Goal: Information Seeking & Learning: Learn about a topic

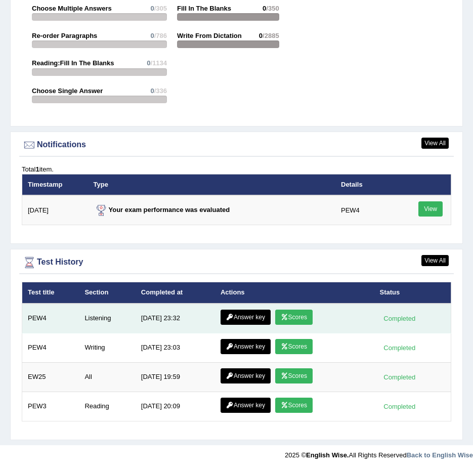
scroll to position [1521, 0]
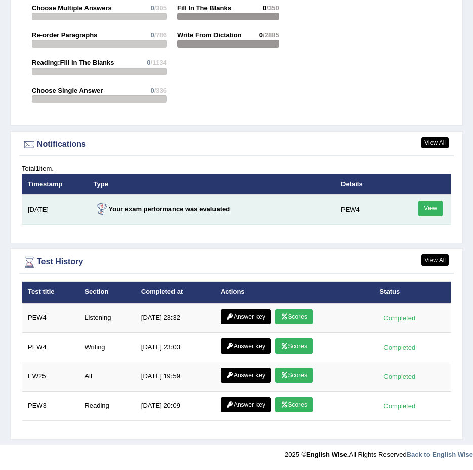
click at [427, 209] on link "View" at bounding box center [430, 208] width 24 height 15
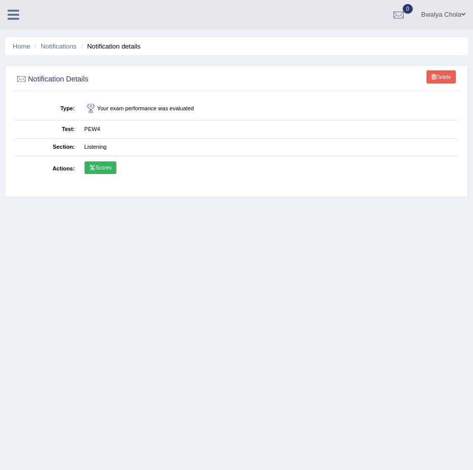
click at [113, 167] on link "Scores" at bounding box center [100, 167] width 32 height 13
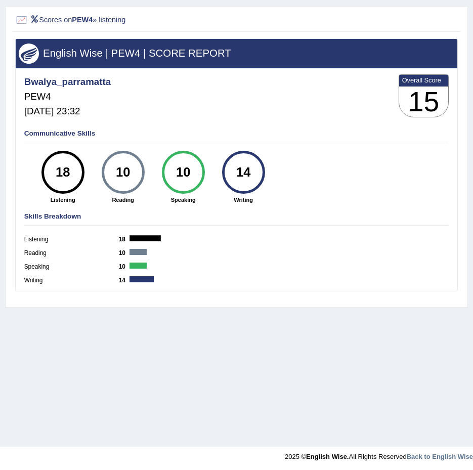
scroll to position [61, 0]
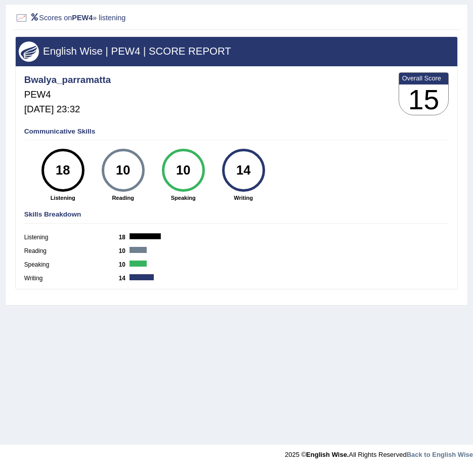
drag, startPoint x: 110, startPoint y: 23, endPoint x: 110, endPoint y: 29, distance: 6.6
click at [110, 27] on div "Scores on PEW4 » listening" at bounding box center [236, 19] width 447 height 21
drag, startPoint x: 110, startPoint y: 29, endPoint x: 112, endPoint y: 45, distance: 15.9
click at [112, 46] on h3 "English Wise | PEW4 | SCORE REPORT" at bounding box center [236, 51] width 435 height 11
click at [68, 20] on h2 "Scores on PEW4 » listening" at bounding box center [152, 18] width 275 height 13
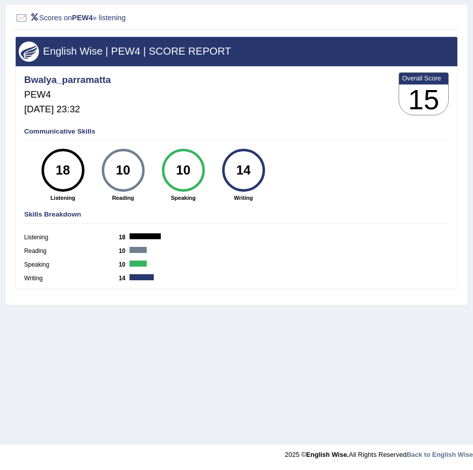
click at [134, 20] on h2 "Scores on PEW4 » listening" at bounding box center [152, 18] width 275 height 13
click at [199, 19] on h2 "Scores on PEW4 » listening" at bounding box center [152, 18] width 275 height 13
click at [406, 170] on div "Communicative Skills 18 Listening 10 Reading 10 Speaking 14 Writing" at bounding box center [236, 163] width 429 height 81
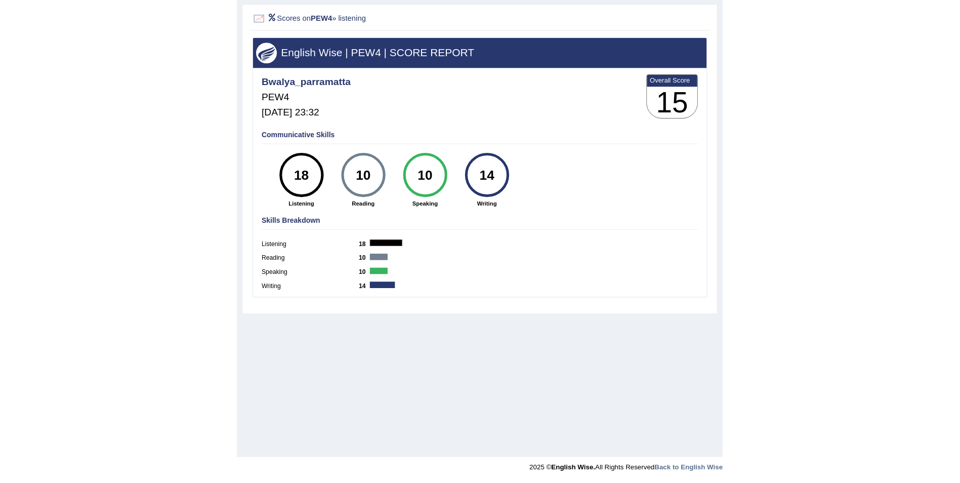
scroll to position [49, 0]
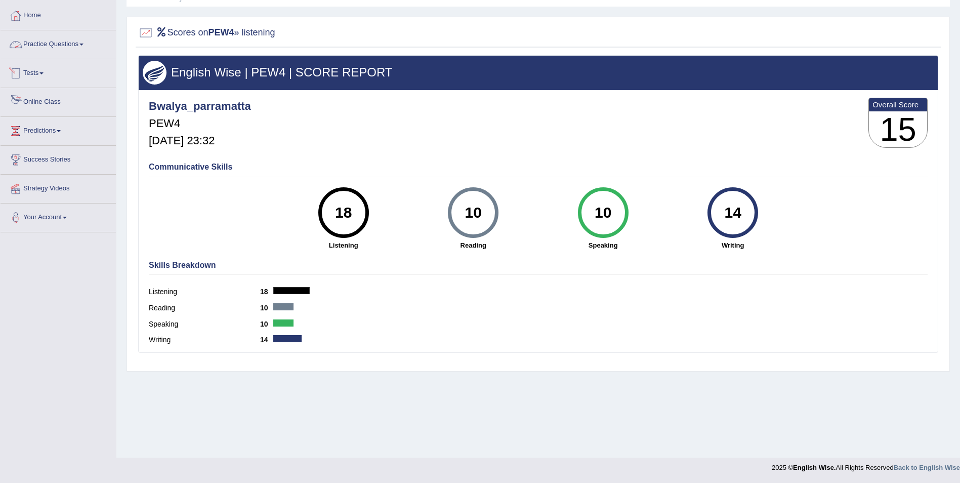
click at [29, 44] on link "Practice Questions" at bounding box center [58, 42] width 115 height 25
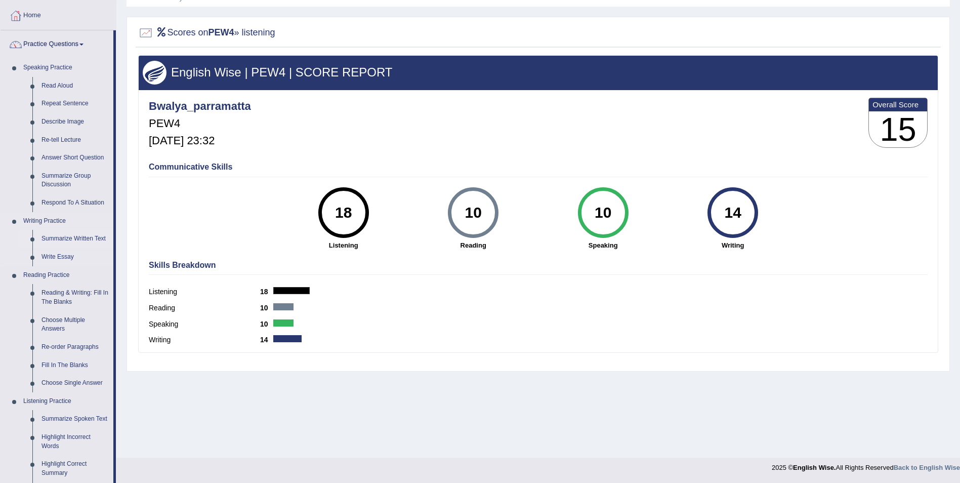
click at [87, 237] on link "Summarize Written Text" at bounding box center [75, 239] width 76 height 18
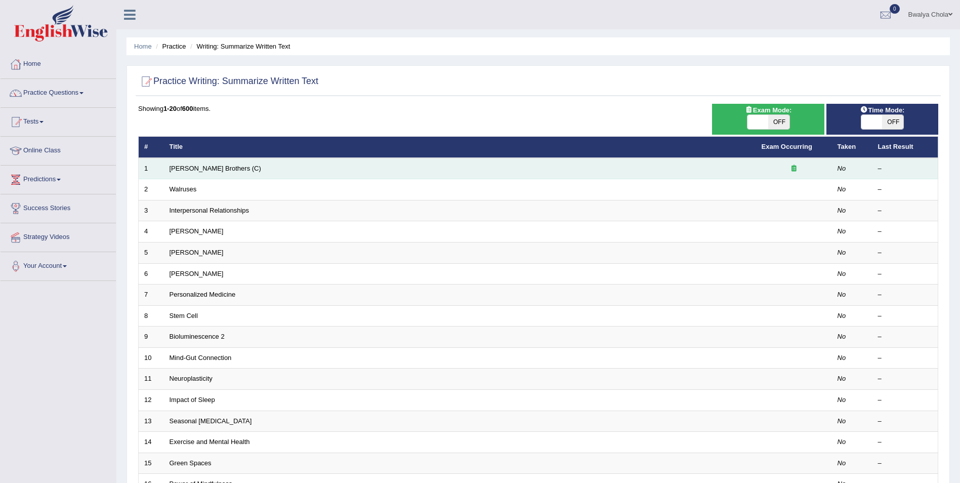
click at [211, 174] on td "[PERSON_NAME] Brothers (C)" at bounding box center [460, 168] width 592 height 21
click at [203, 169] on link "[PERSON_NAME] Brothers (C)" at bounding box center [215, 168] width 92 height 8
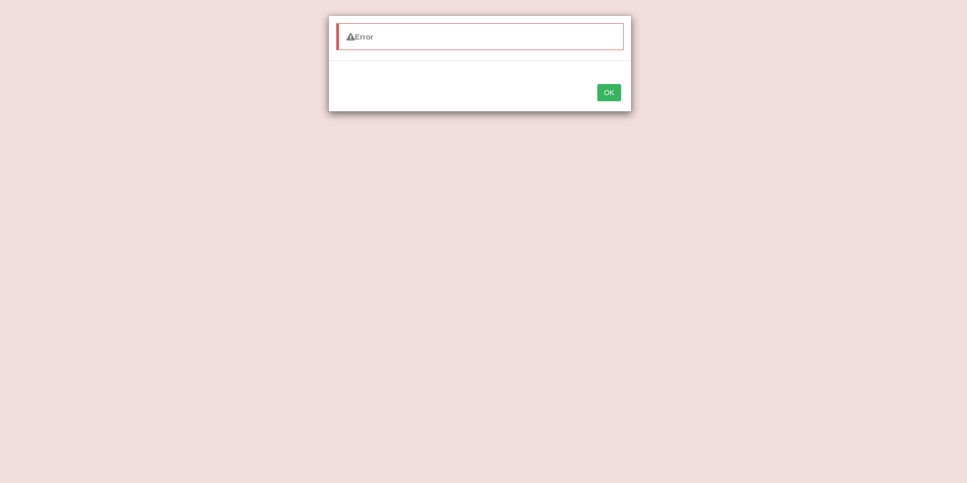
click at [620, 93] on button "OK" at bounding box center [608, 92] width 23 height 17
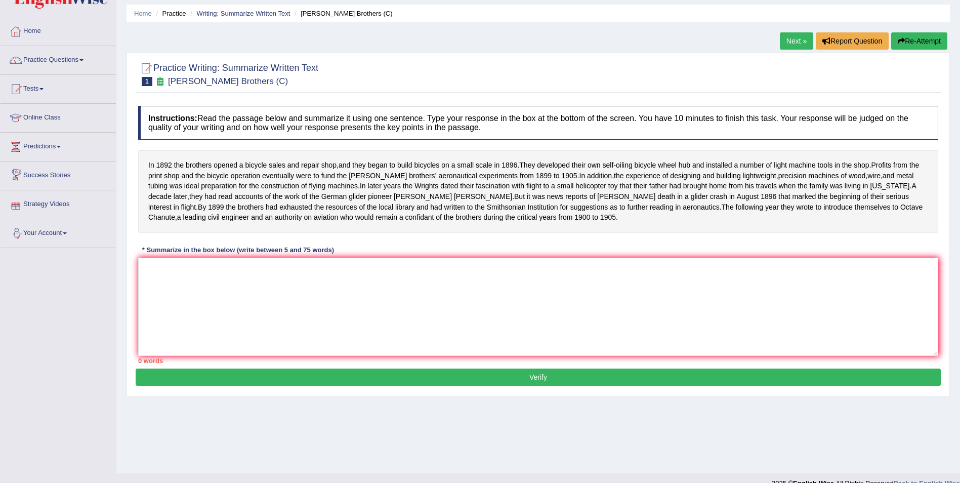
scroll to position [49, 0]
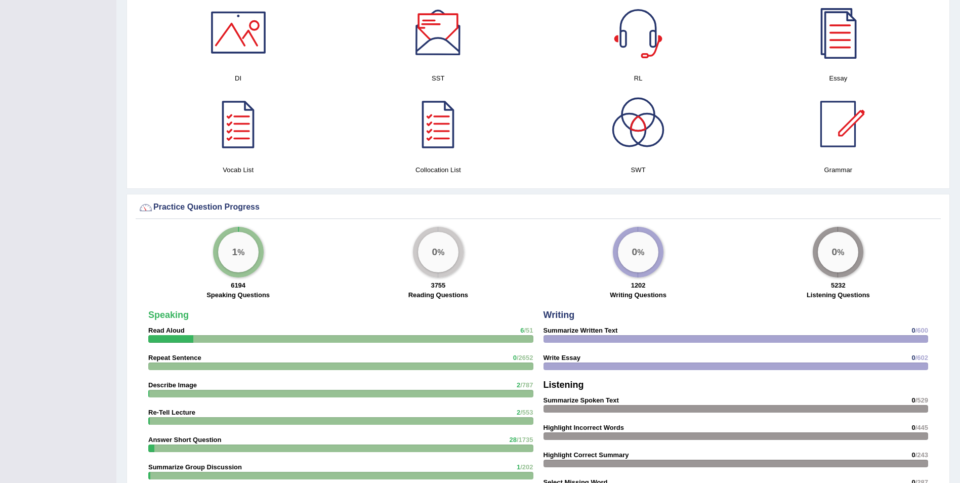
scroll to position [556, 0]
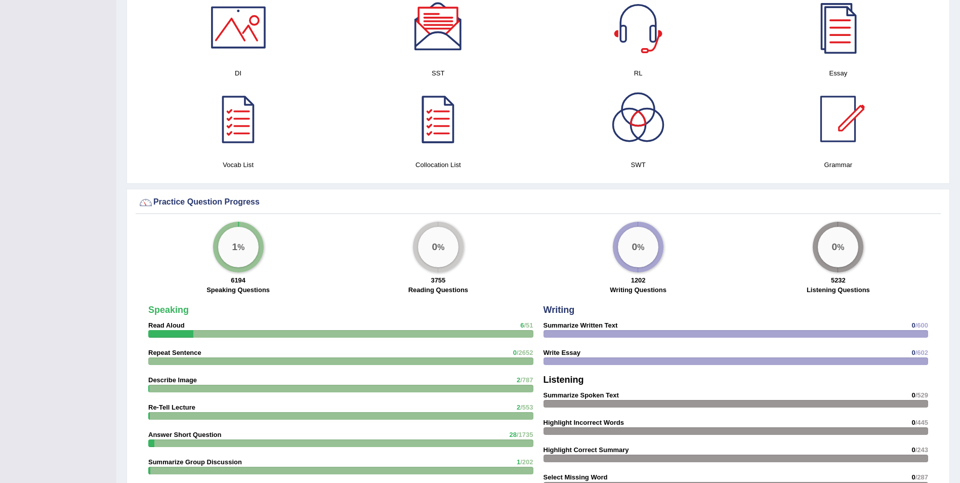
click at [440, 135] on div at bounding box center [438, 118] width 71 height 71
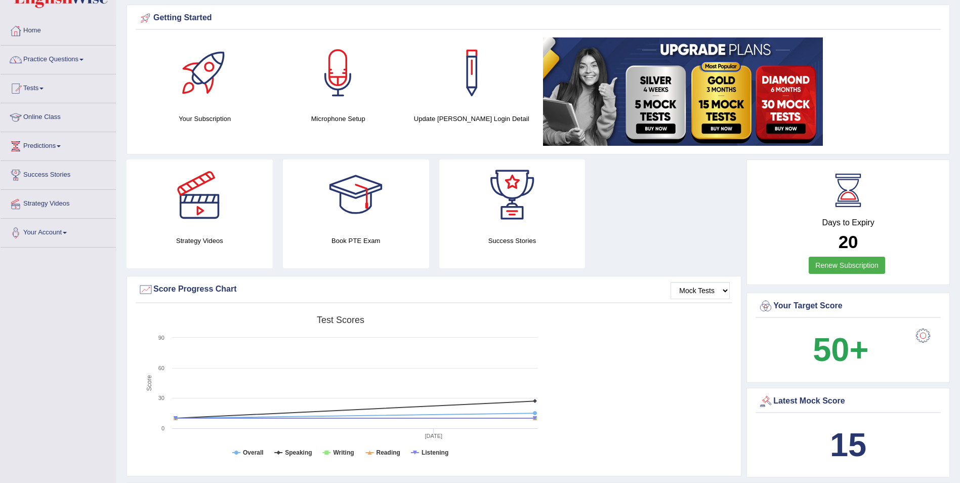
scroll to position [0, 0]
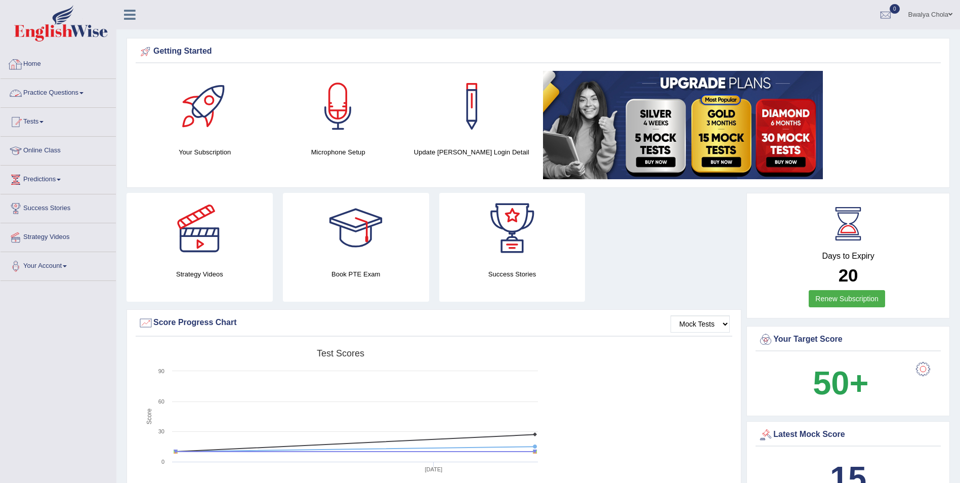
click at [62, 94] on link "Practice Questions" at bounding box center [58, 91] width 115 height 25
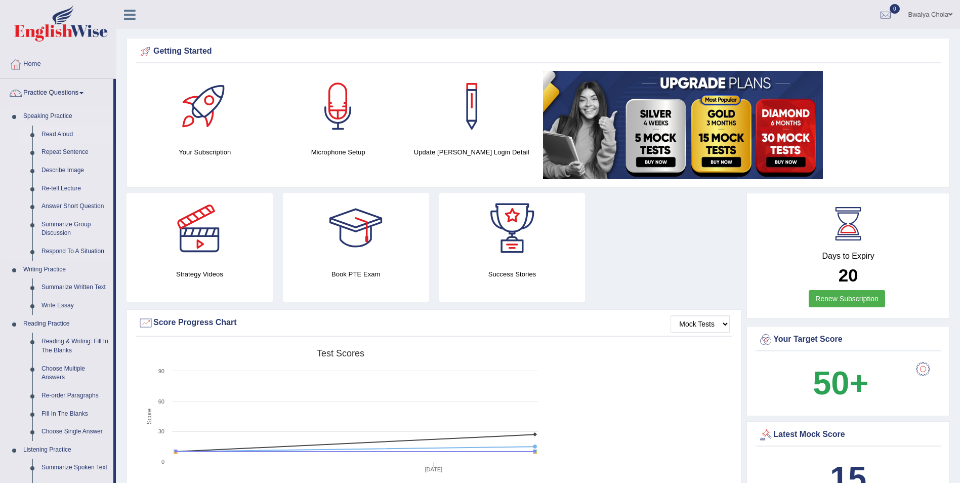
click at [62, 135] on link "Read Aloud" at bounding box center [75, 134] width 76 height 18
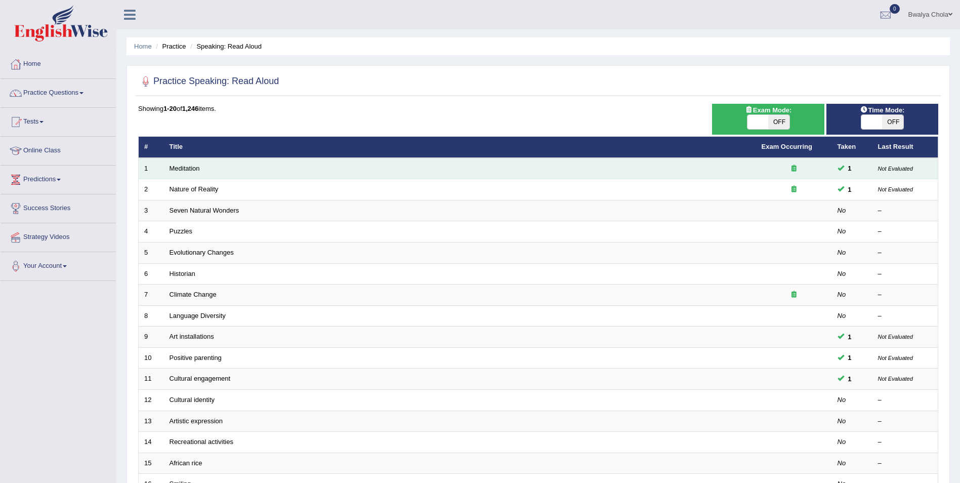
click at [275, 170] on td "Meditation" at bounding box center [460, 168] width 592 height 21
click at [175, 169] on link "Meditation" at bounding box center [184, 168] width 30 height 8
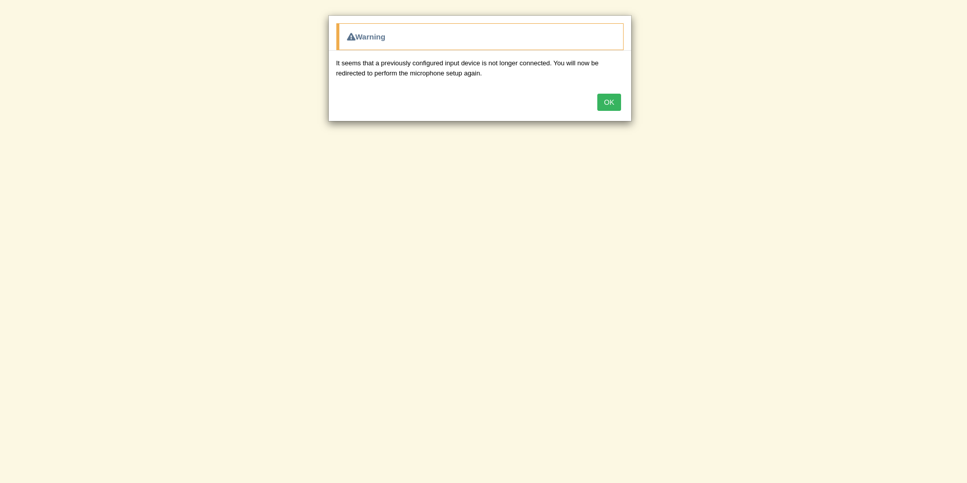
click at [612, 97] on button "OK" at bounding box center [608, 102] width 23 height 17
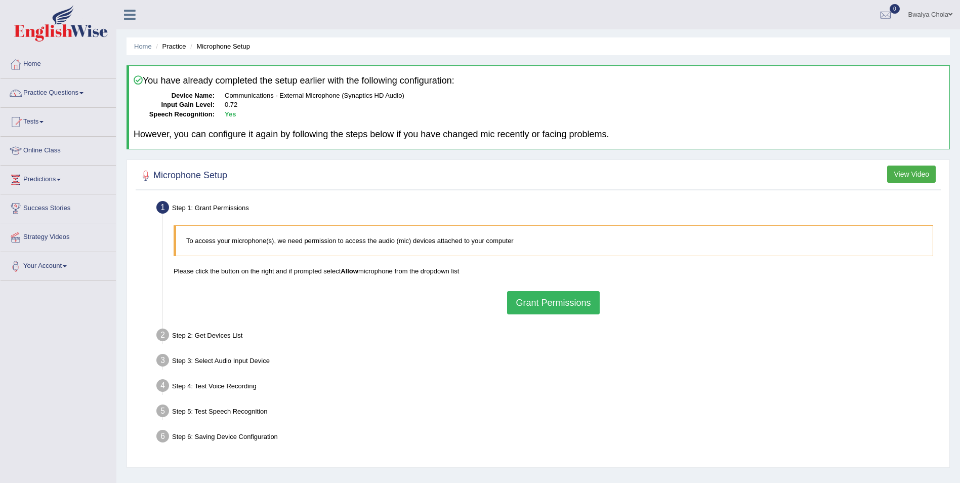
click at [570, 304] on button "Grant Permissions" at bounding box center [553, 302] width 92 height 23
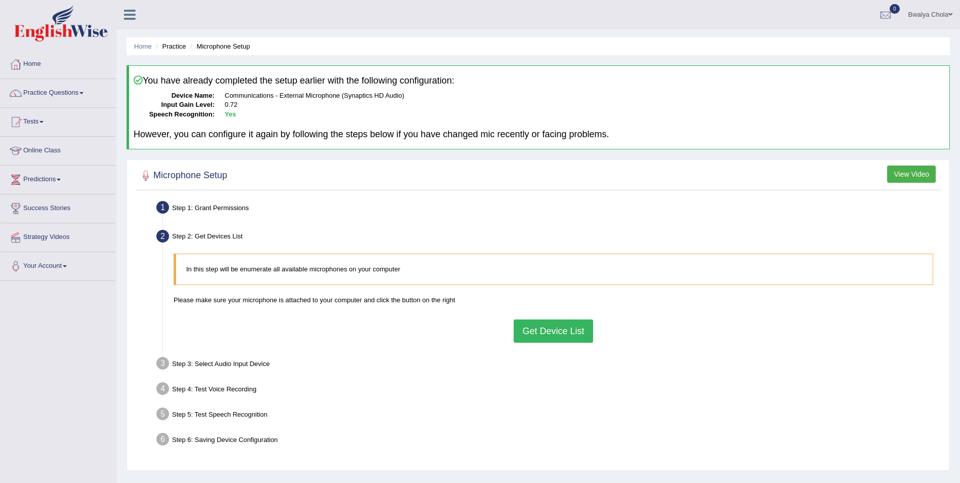
click at [556, 335] on button "Get Device List" at bounding box center [552, 330] width 79 height 23
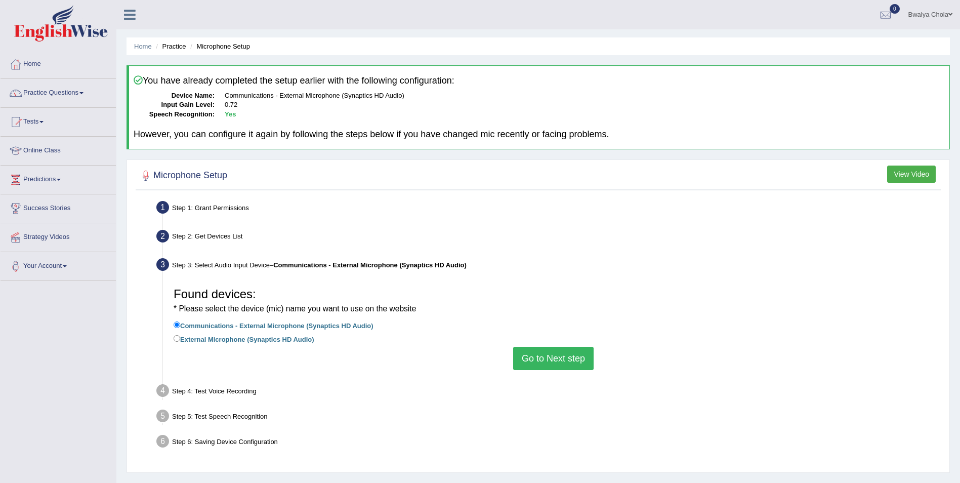
click at [552, 353] on button "Go to Next step" at bounding box center [553, 358] width 80 height 23
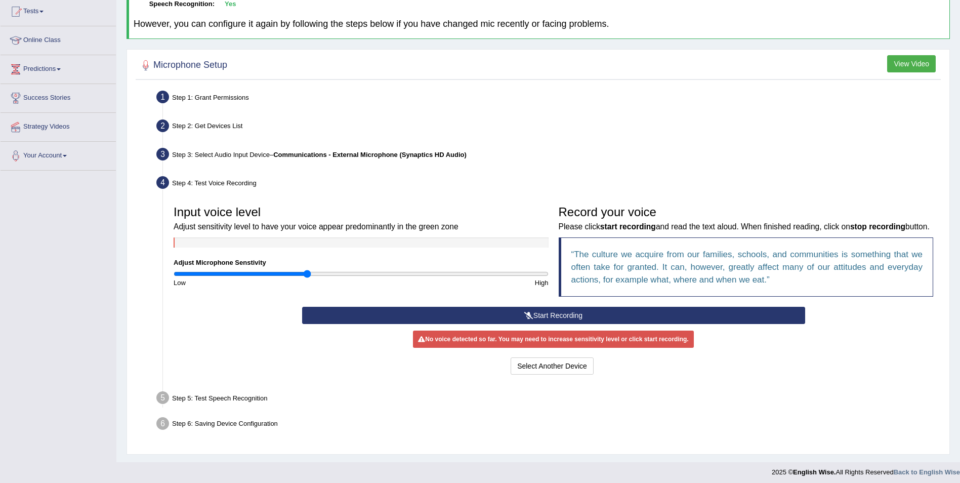
scroll to position [115, 0]
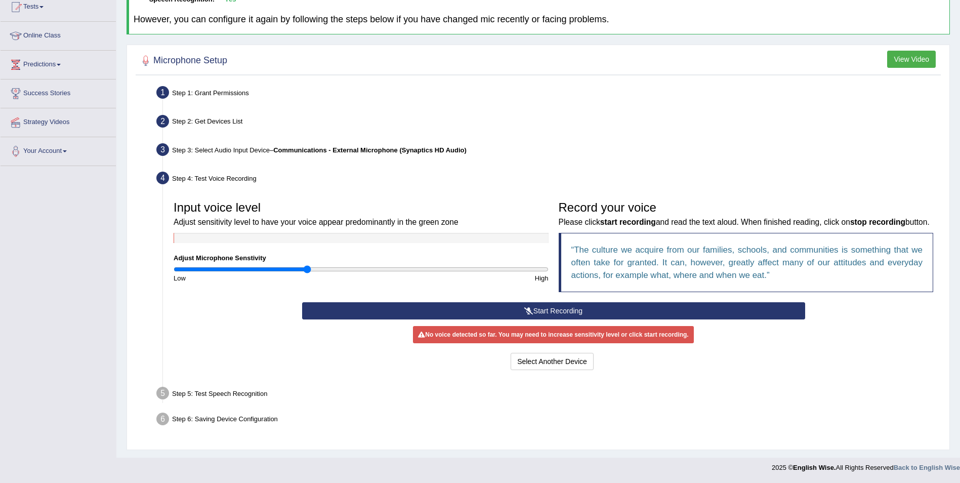
click at [552, 308] on button "Start Recording" at bounding box center [553, 310] width 503 height 17
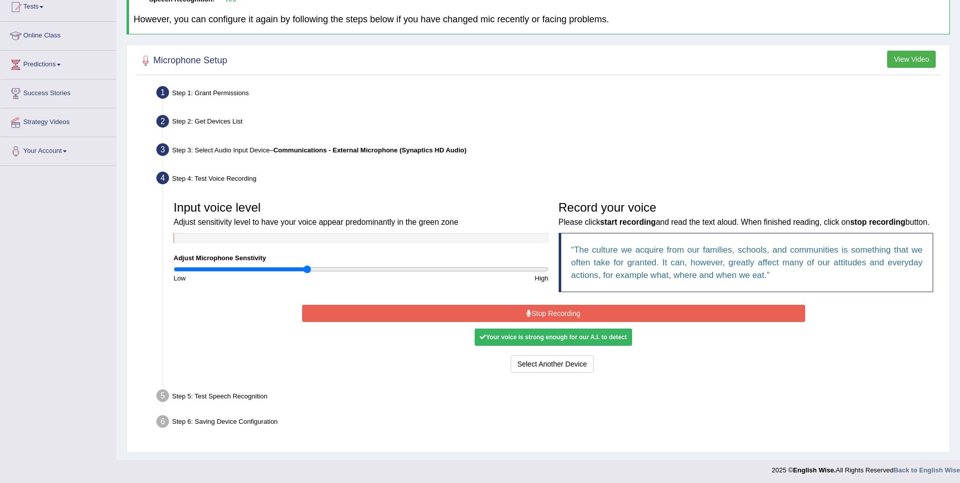
click at [567, 338] on div "Your voice is strong enough for our A.I. to detect" at bounding box center [553, 336] width 157 height 17
click at [560, 339] on div "Your voice is strong enough for our A.I. to detect" at bounding box center [553, 336] width 157 height 17
click at [568, 311] on button "Stop Recording" at bounding box center [553, 313] width 503 height 17
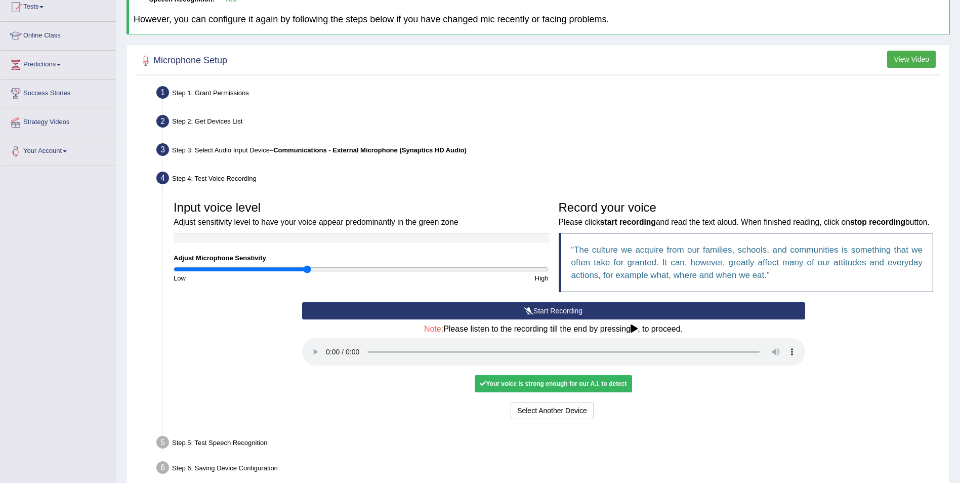
click at [531, 385] on div "Your voice is strong enough for our A.I. to detect" at bounding box center [553, 383] width 157 height 17
click at [575, 411] on button "Voice is ok. Go to Next step" at bounding box center [595, 410] width 100 height 17
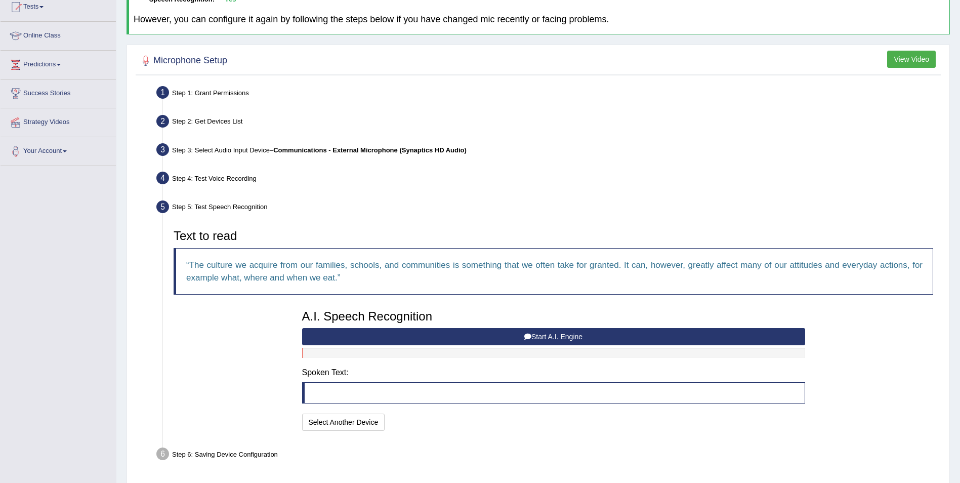
click at [556, 335] on button "Start A.I. Engine" at bounding box center [553, 336] width 503 height 17
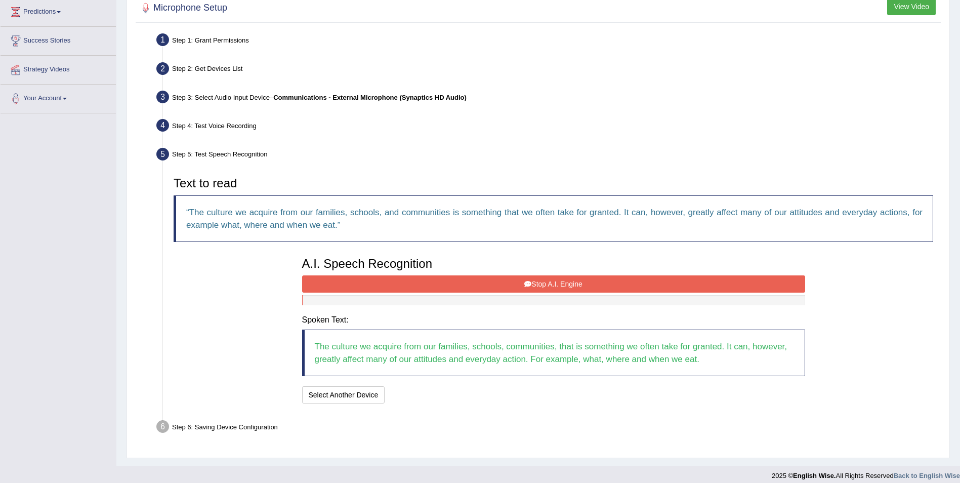
scroll to position [176, 0]
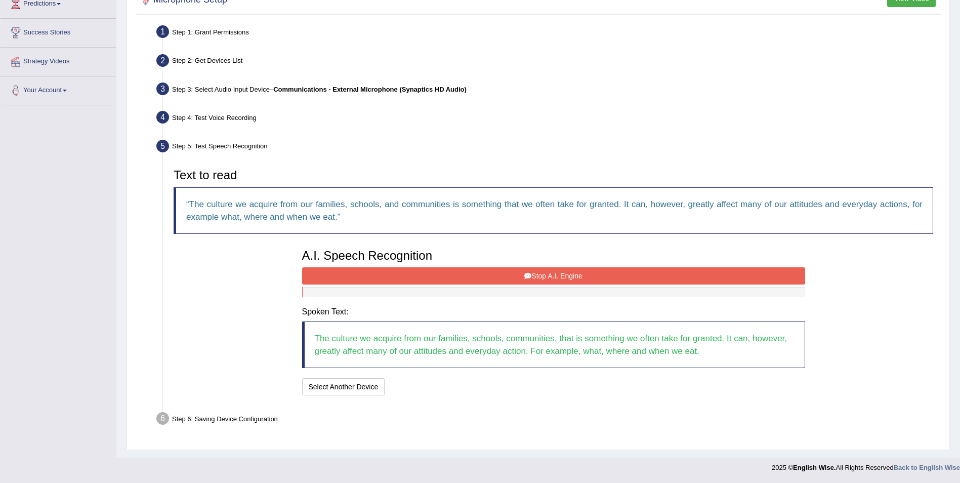
click at [538, 275] on button "Stop A.I. Engine" at bounding box center [553, 275] width 503 height 17
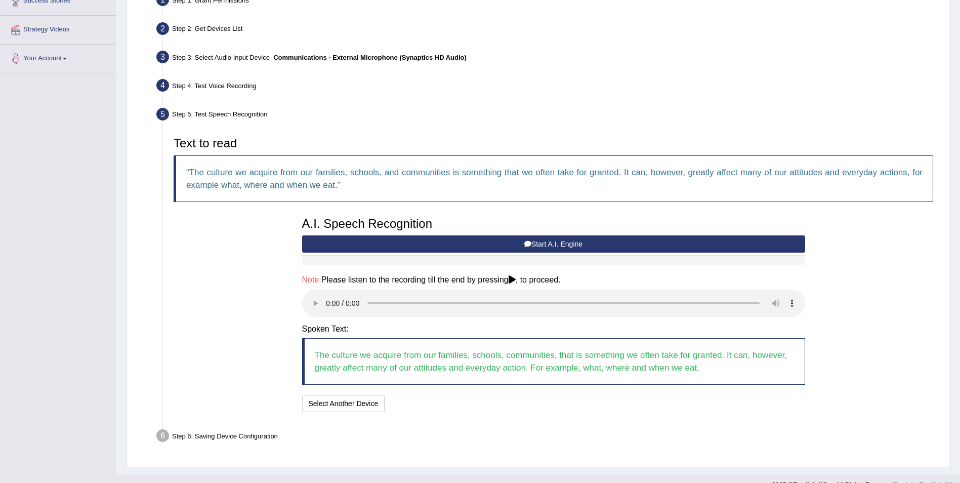
scroll to position [225, 0]
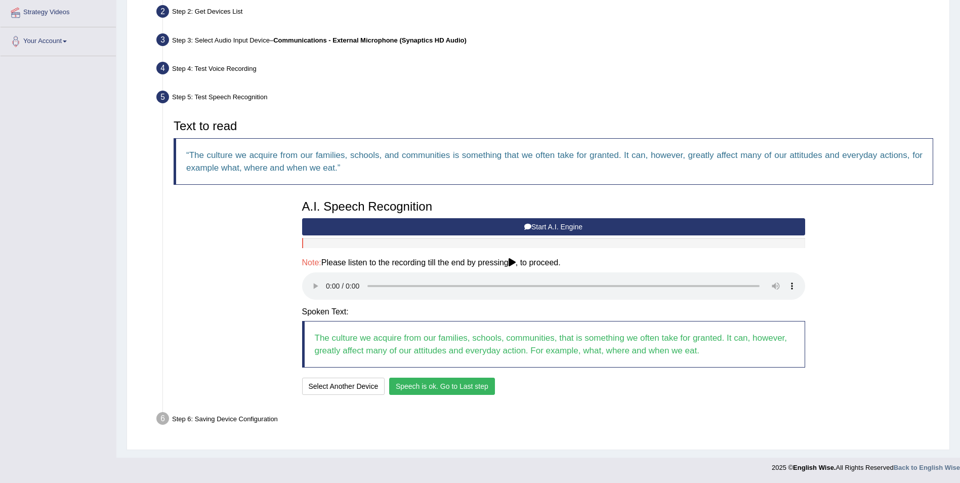
click at [478, 387] on button "Speech is ok. Go to Last step" at bounding box center [442, 385] width 106 height 17
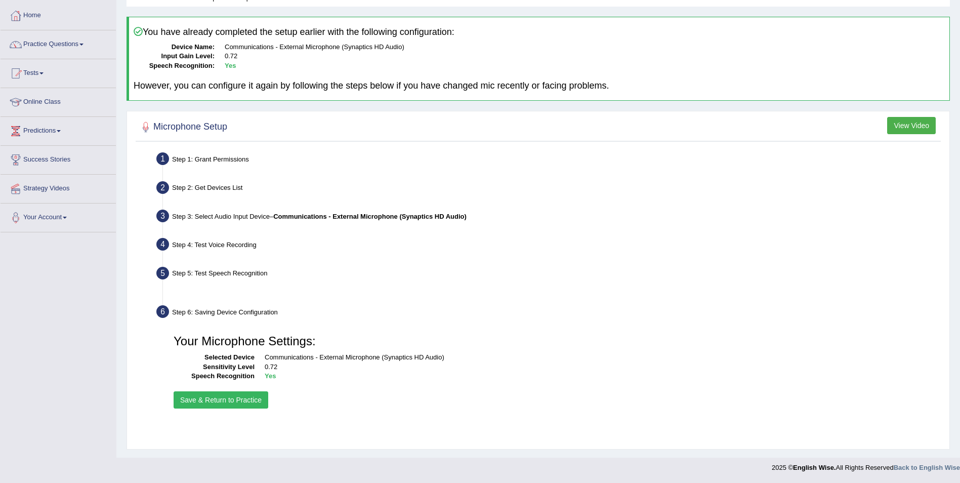
scroll to position [49, 0]
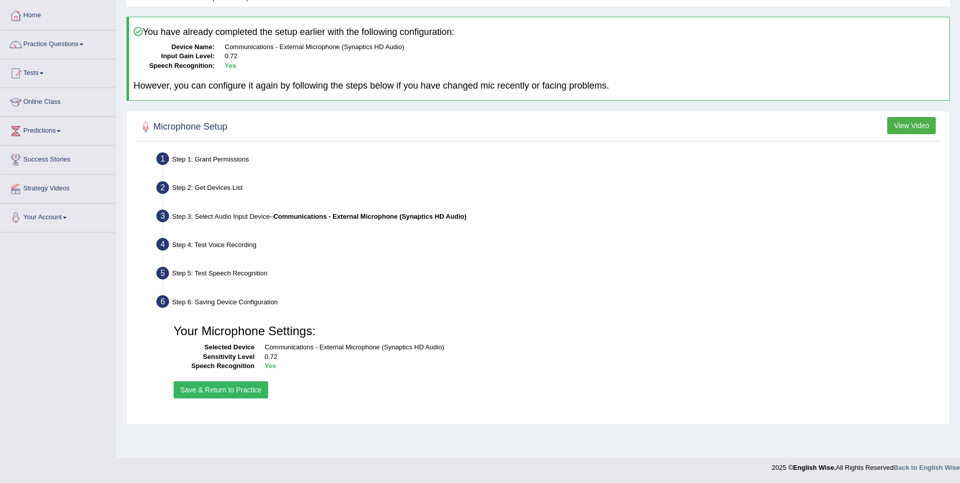
click at [188, 391] on button "Save & Return to Practice" at bounding box center [221, 389] width 95 height 17
click at [252, 392] on button "Save & Return to Practice" at bounding box center [221, 389] width 95 height 17
click at [212, 388] on button "Save & Return to Practice" at bounding box center [221, 389] width 95 height 17
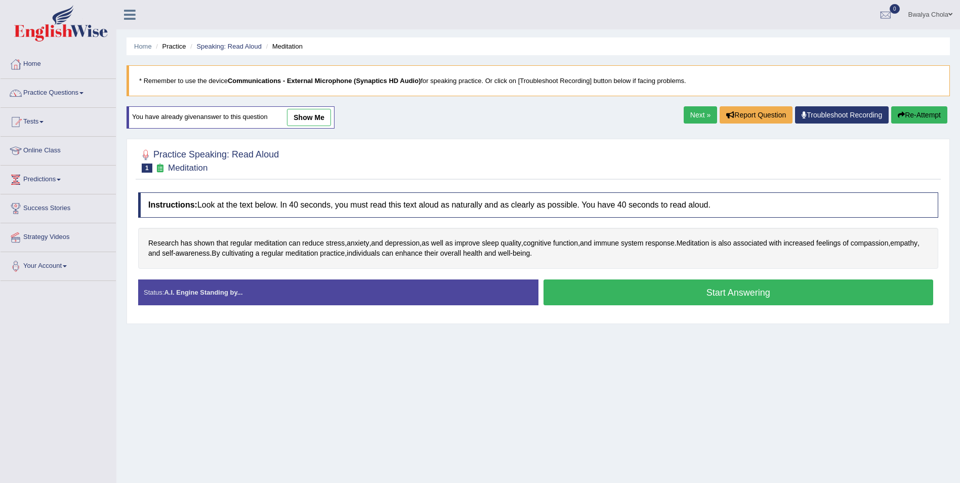
click at [746, 295] on button "Start Answering" at bounding box center [738, 292] width 390 height 26
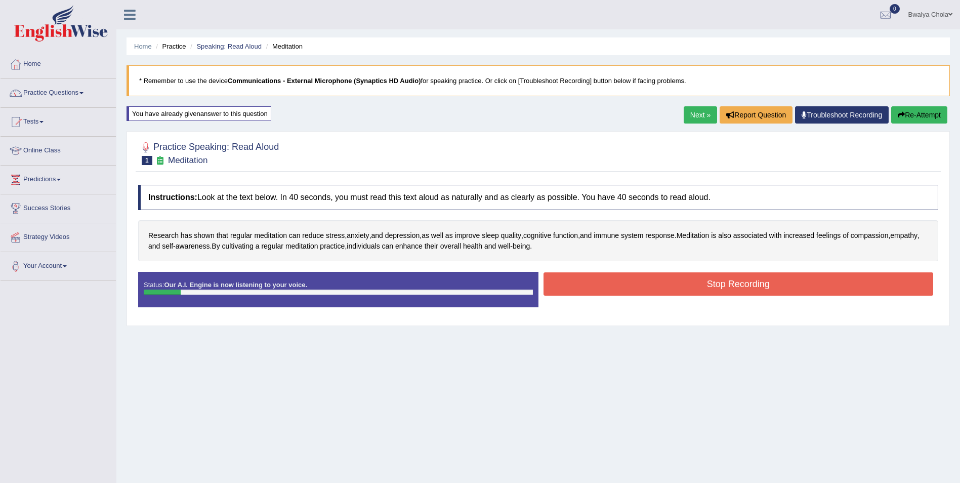
click at [697, 288] on button "Stop Recording" at bounding box center [738, 283] width 390 height 23
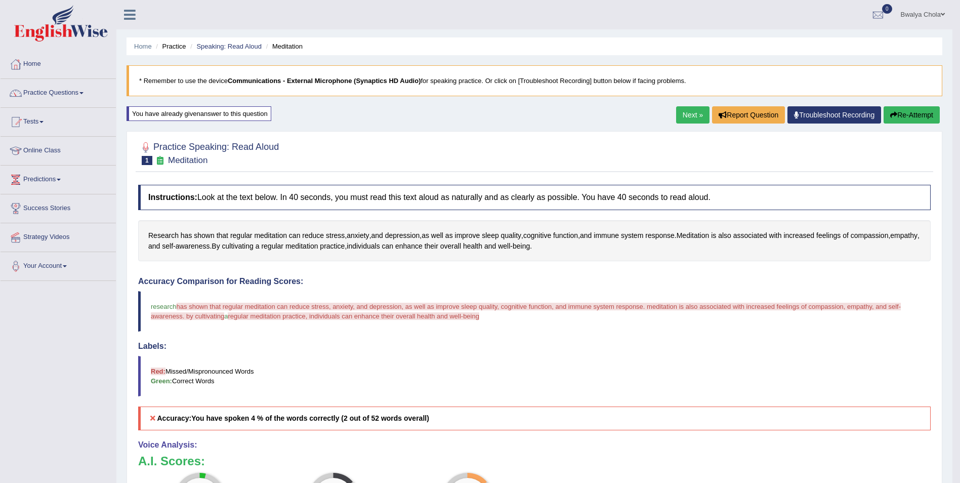
click at [895, 118] on button "Re-Attempt" at bounding box center [911, 114] width 56 height 17
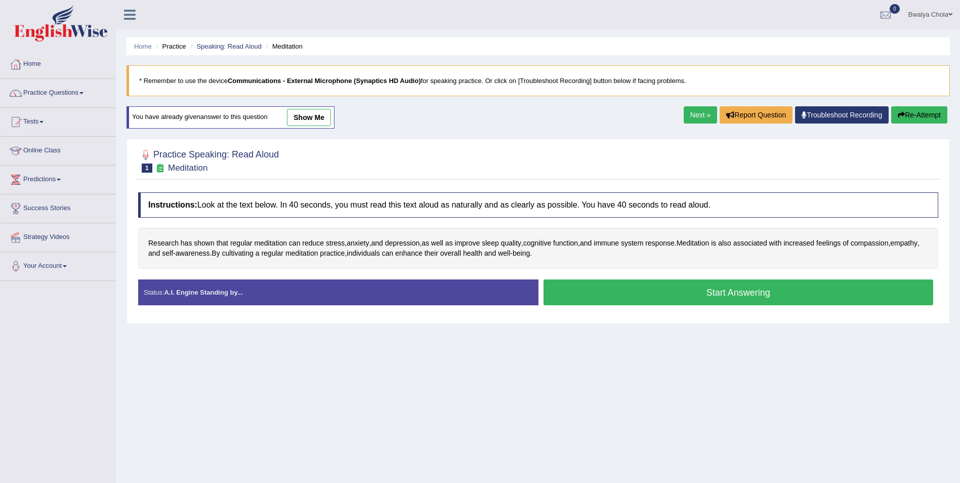
click at [719, 291] on button "Start Answering" at bounding box center [738, 292] width 390 height 26
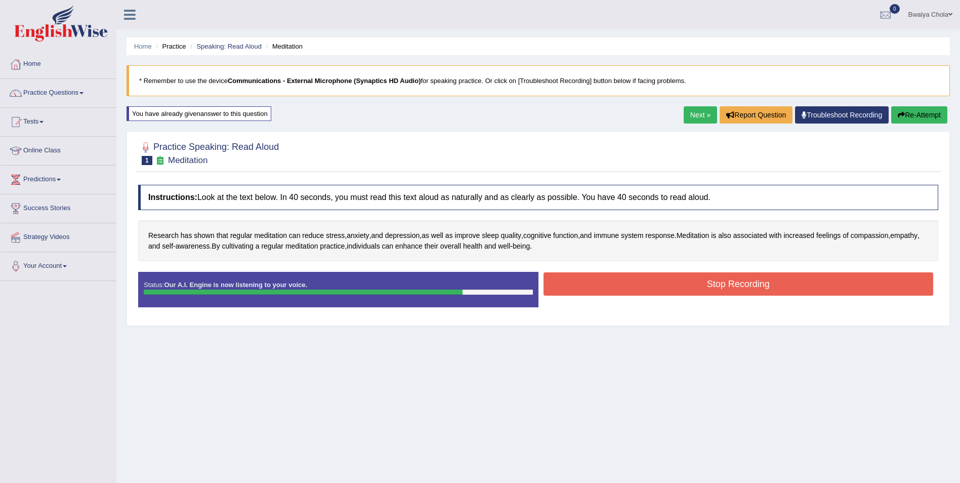
click at [752, 281] on button "Stop Recording" at bounding box center [738, 283] width 390 height 23
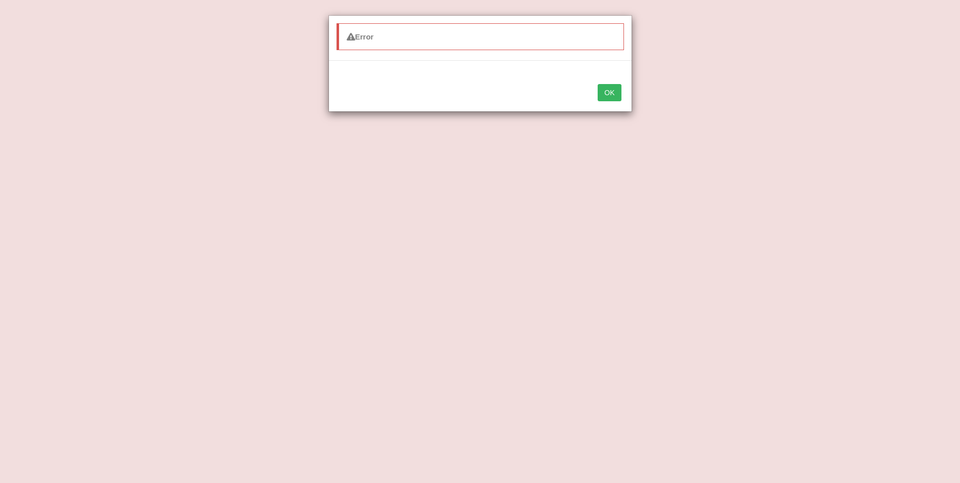
click at [610, 85] on button "OK" at bounding box center [608, 92] width 23 height 17
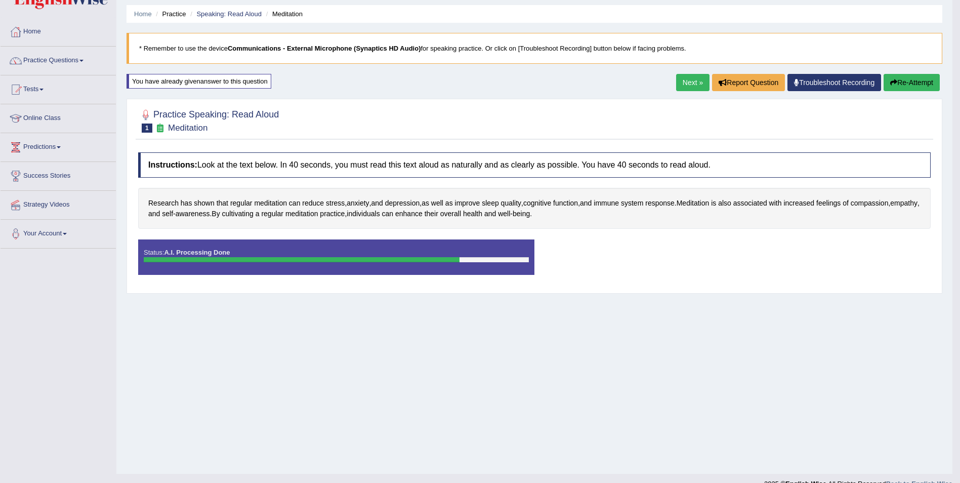
scroll to position [49, 0]
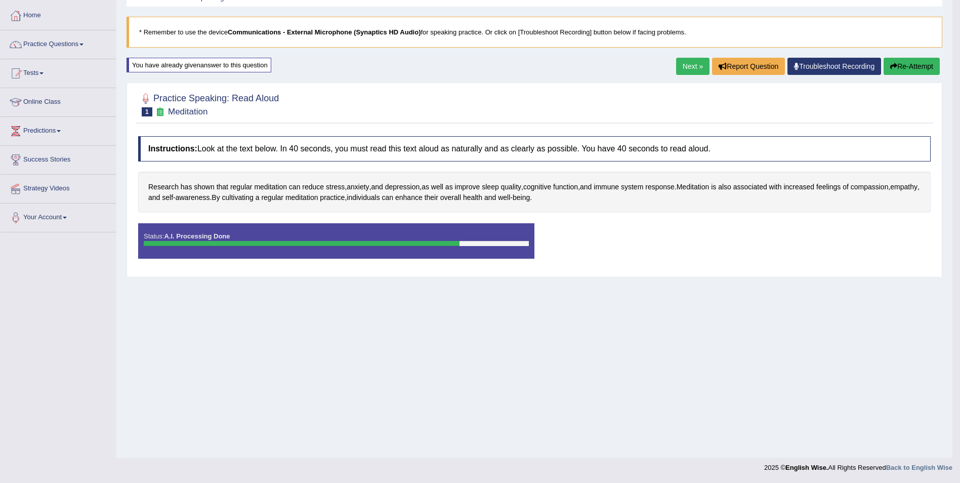
click at [346, 109] on div at bounding box center [534, 104] width 792 height 31
click at [434, 77] on div "Home Practice Speaking: Read Aloud Meditation * Remember to use the device Comm…" at bounding box center [534, 204] width 836 height 506
click at [880, 66] on div "Next » Report Question Troubleshoot Recording Re-Attempt" at bounding box center [809, 68] width 266 height 20
click at [895, 69] on icon "button" at bounding box center [893, 66] width 7 height 7
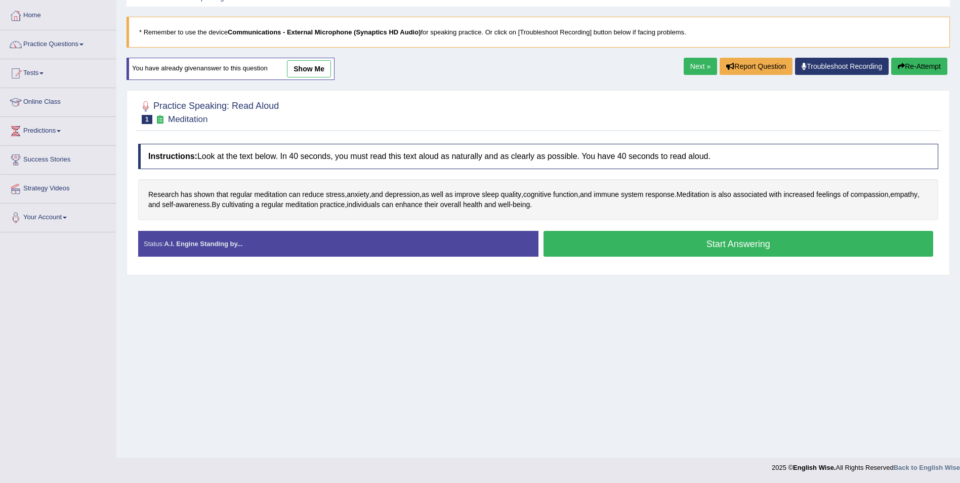
click at [766, 239] on button "Start Answering" at bounding box center [738, 244] width 390 height 26
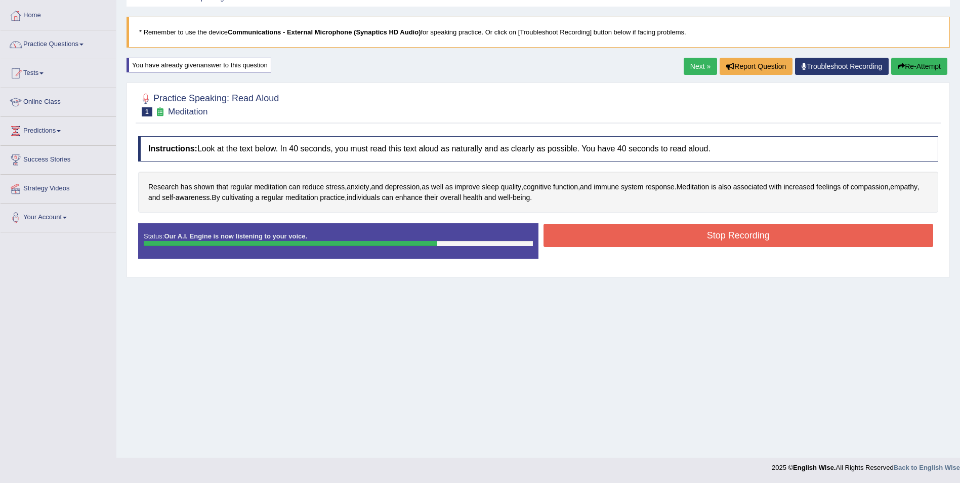
click at [618, 236] on button "Stop Recording" at bounding box center [738, 235] width 390 height 23
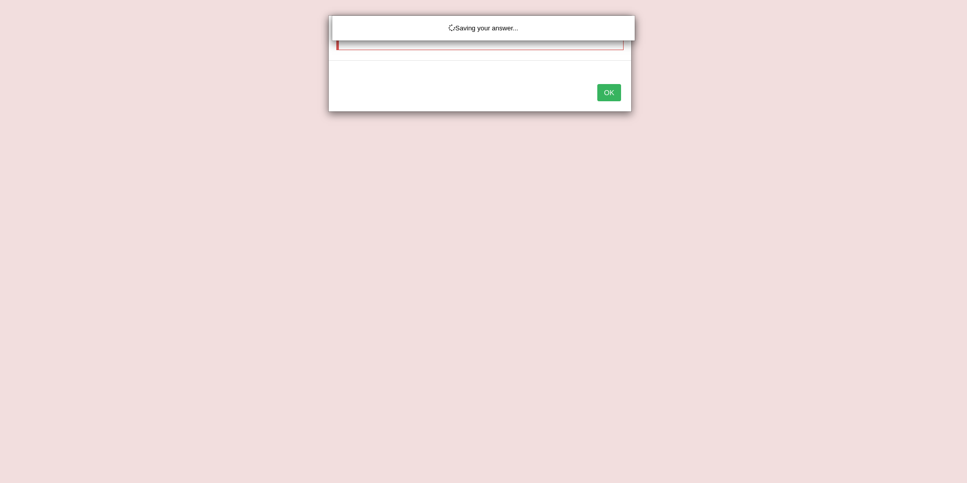
click at [605, 87] on div "Saving your answer..." at bounding box center [483, 241] width 967 height 483
click at [610, 95] on div "Saving your answer..." at bounding box center [483, 241] width 967 height 483
click at [608, 85] on div "Saving your answer..." at bounding box center [483, 241] width 967 height 483
click at [606, 87] on div "Saving your answer..." at bounding box center [483, 241] width 967 height 483
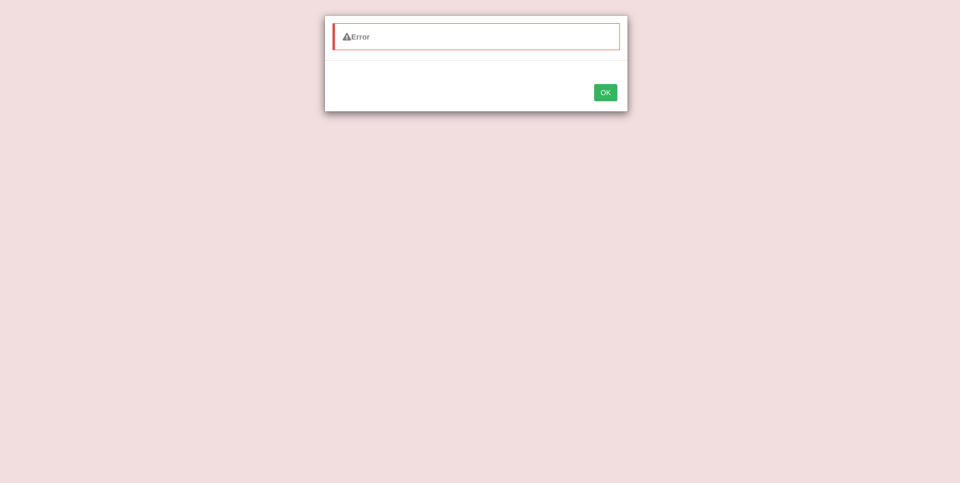
click at [607, 94] on button "OK" at bounding box center [605, 92] width 23 height 17
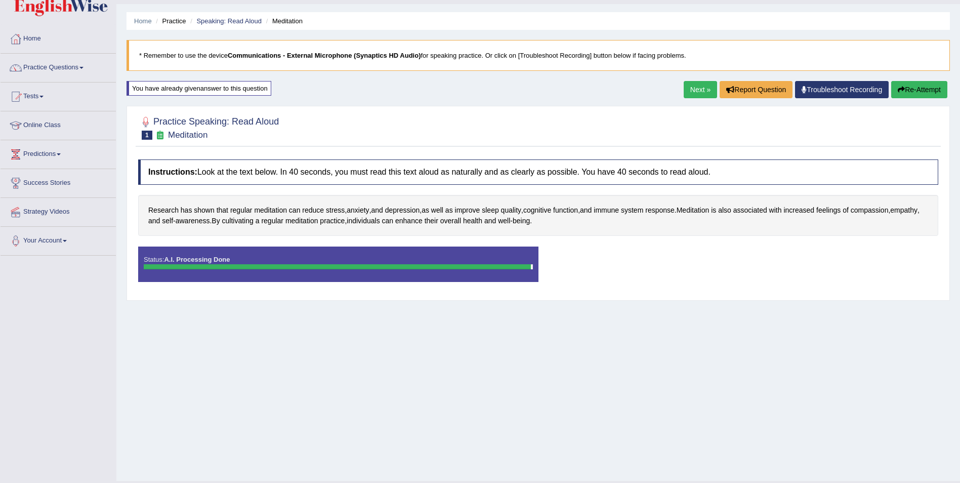
scroll to position [49, 0]
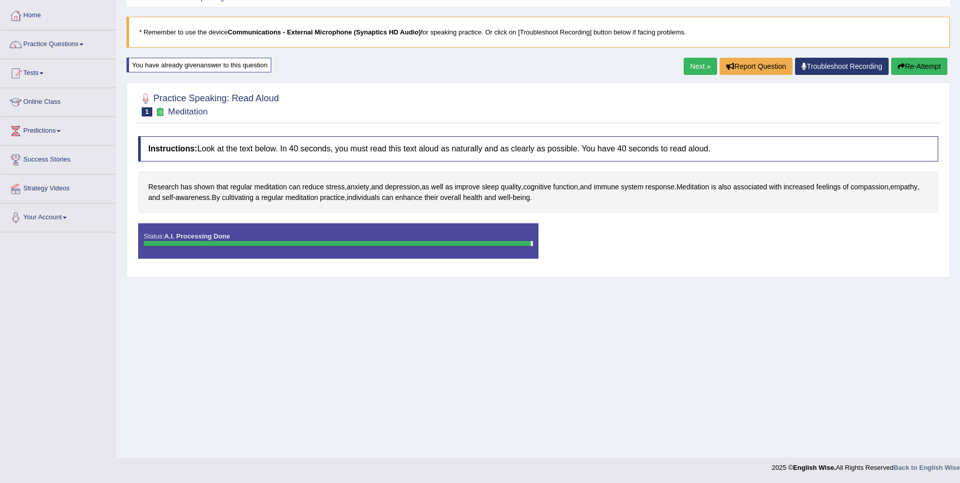
drag, startPoint x: 428, startPoint y: 426, endPoint x: 430, endPoint y: 434, distance: 7.4
click at [430, 444] on div "Home Practice Speaking: Read Aloud Meditation * Remember to use the device Comm…" at bounding box center [537, 204] width 843 height 506
drag, startPoint x: 475, startPoint y: 365, endPoint x: 502, endPoint y: 407, distance: 50.8
drag, startPoint x: 459, startPoint y: 191, endPoint x: 482, endPoint y: 165, distance: 35.1
click at [481, 169] on div "Instructions: Look at the text below. In 40 seconds, you must read this text al…" at bounding box center [538, 201] width 805 height 141
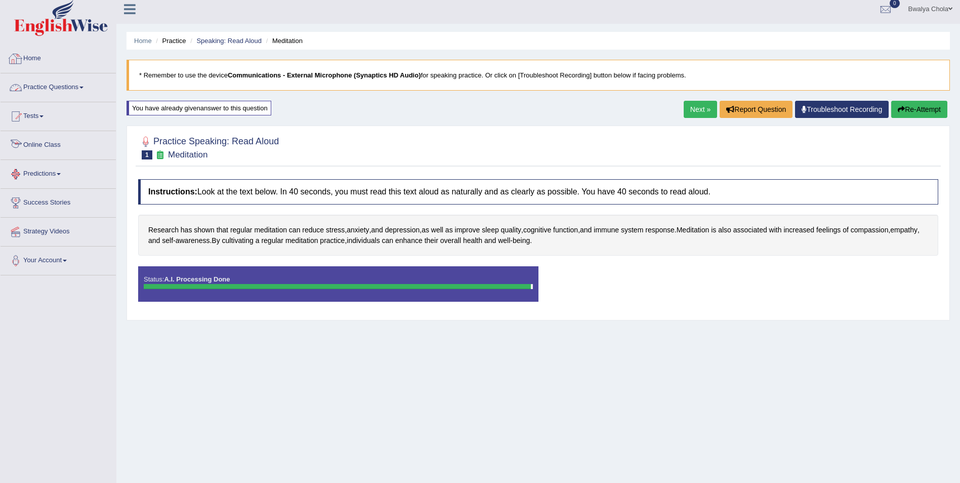
scroll to position [0, 0]
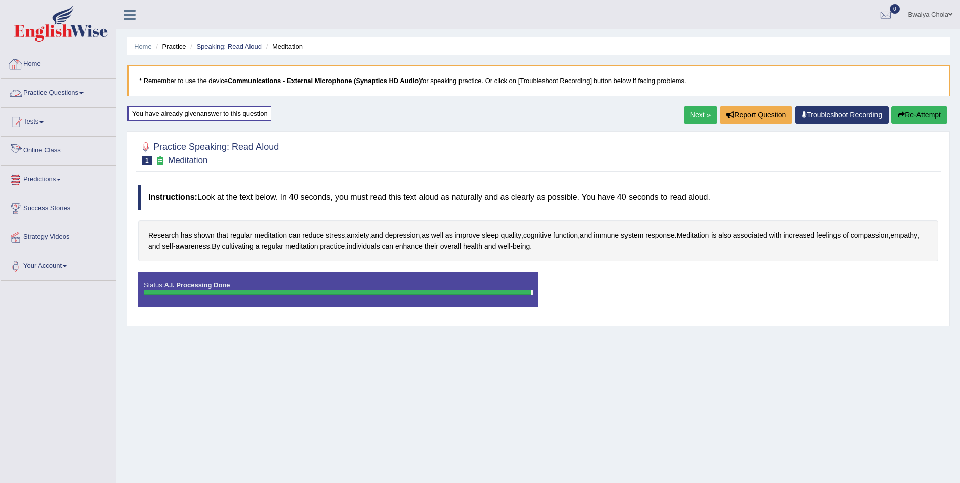
click at [487, 473] on div "Home Practice Speaking: Read Aloud Meditation * Remember to use the device Comm…" at bounding box center [537, 253] width 843 height 506
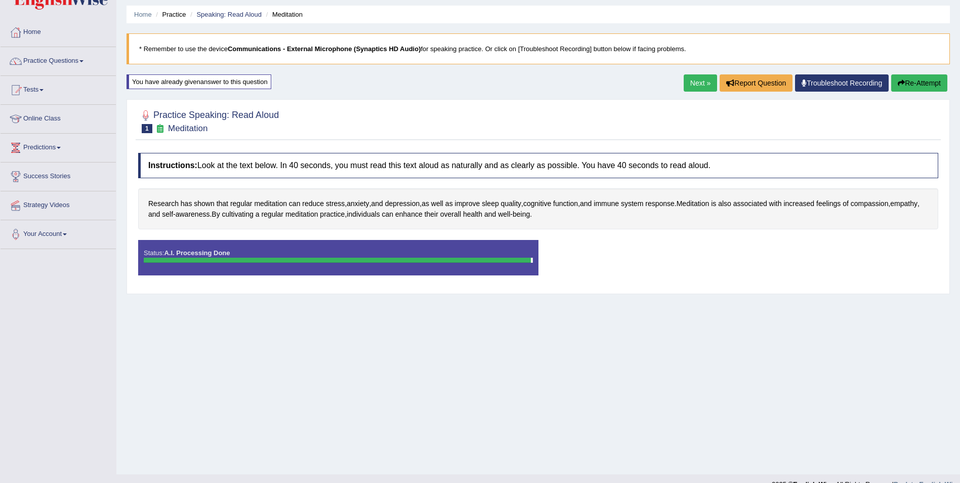
scroll to position [49, 0]
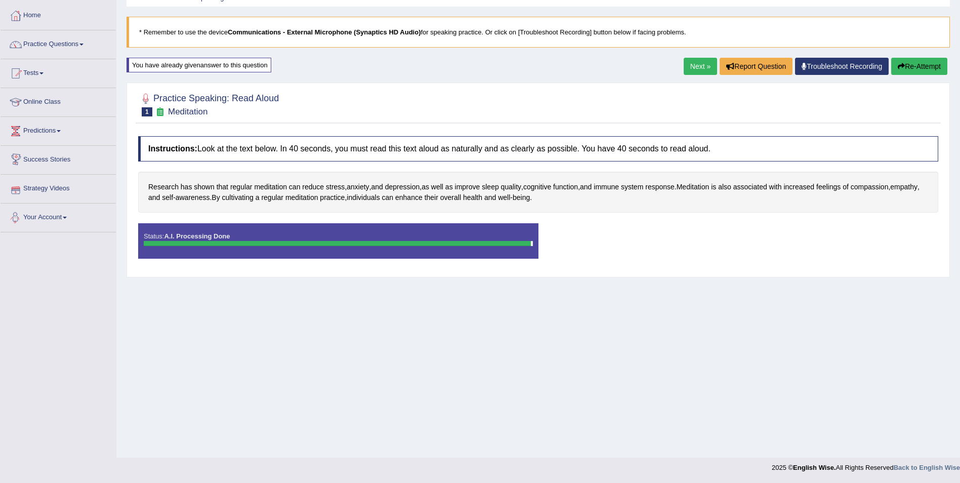
click at [251, 334] on div "Home Practice Speaking: Read Aloud Meditation * Remember to use the device Comm…" at bounding box center [537, 204] width 843 height 506
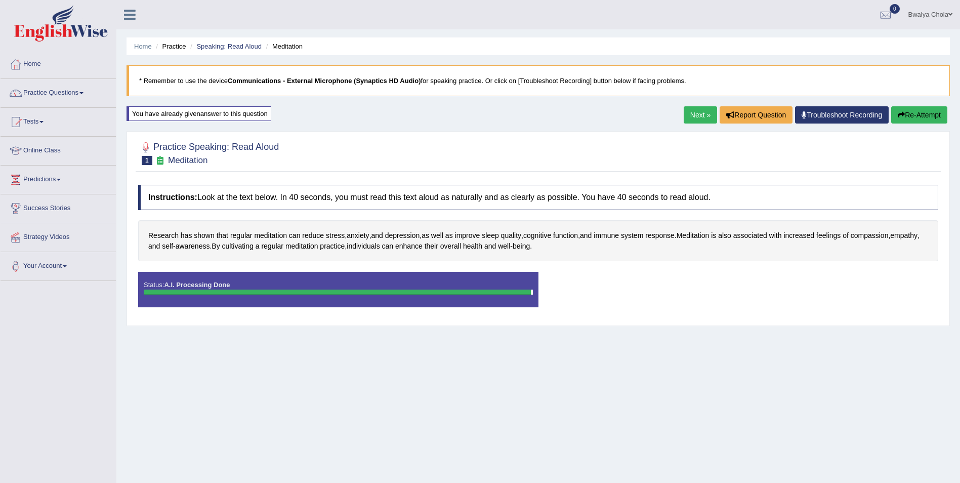
click at [287, 262] on div "Instructions: Look at the text below. In 40 seconds, you must read this text al…" at bounding box center [538, 250] width 805 height 141
click at [196, 195] on h4 "Instructions: Look at the text below. In 40 seconds, you must read this text al…" at bounding box center [538, 197] width 800 height 25
click at [345, 332] on div "Home Practice Speaking: Read Aloud Meditation * Remember to use the device Comm…" at bounding box center [537, 253] width 843 height 506
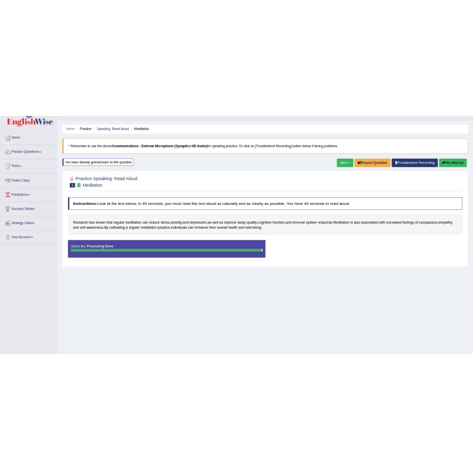
scroll to position [49, 0]
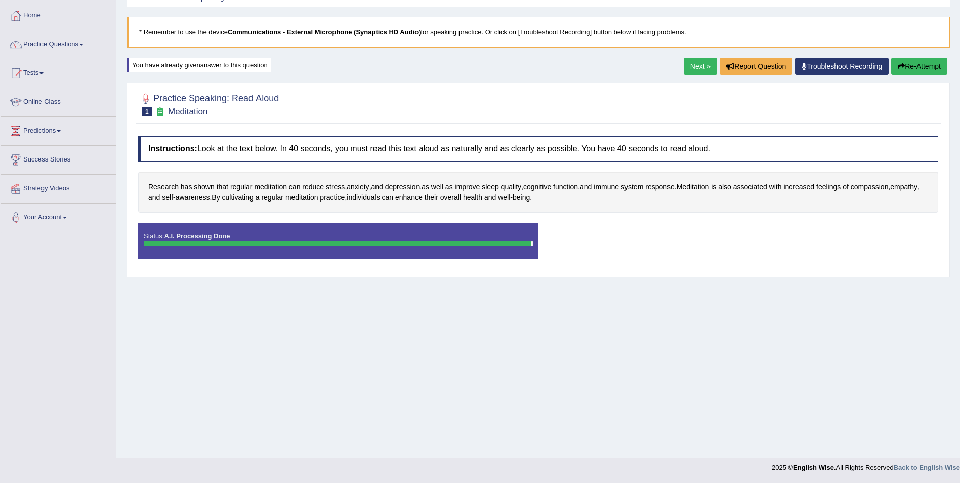
drag, startPoint x: 443, startPoint y: 339, endPoint x: 449, endPoint y: 337, distance: 6.3
click at [444, 339] on div "Home Practice Speaking: Read Aloud Meditation * Remember to use the device Comm…" at bounding box center [537, 204] width 843 height 506
click at [455, 336] on div "Home Practice Speaking: Read Aloud Meditation * Remember to use the device Comm…" at bounding box center [537, 204] width 843 height 506
click at [514, 245] on div at bounding box center [337, 243] width 387 height 5
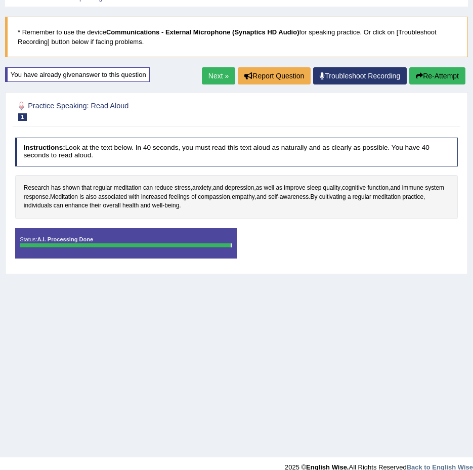
click at [208, 73] on link "Next »" at bounding box center [218, 75] width 33 height 17
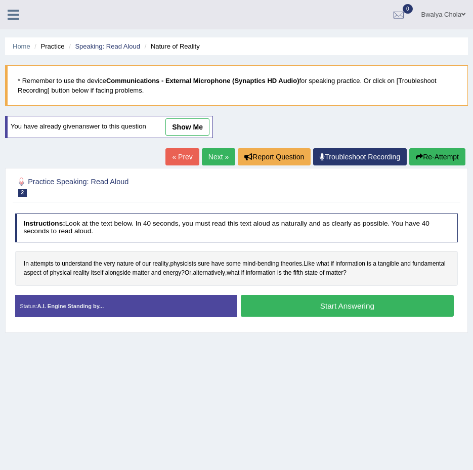
click at [348, 304] on button "Start Answering" at bounding box center [347, 306] width 213 height 22
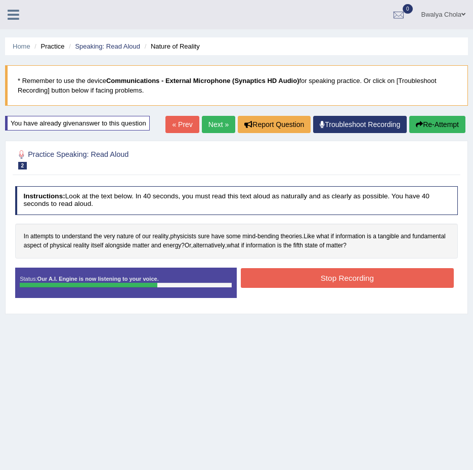
click at [274, 276] on button "Stop Recording" at bounding box center [347, 278] width 213 height 20
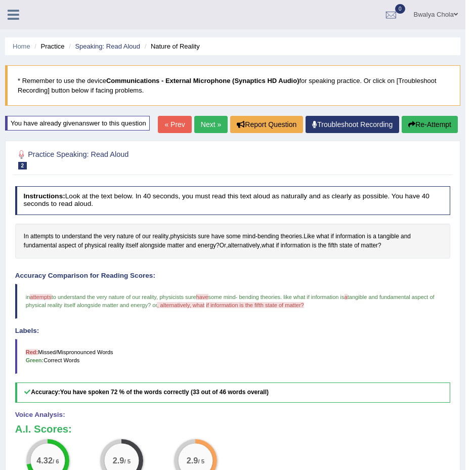
click at [418, 124] on button "Re-Attempt" at bounding box center [430, 124] width 56 height 17
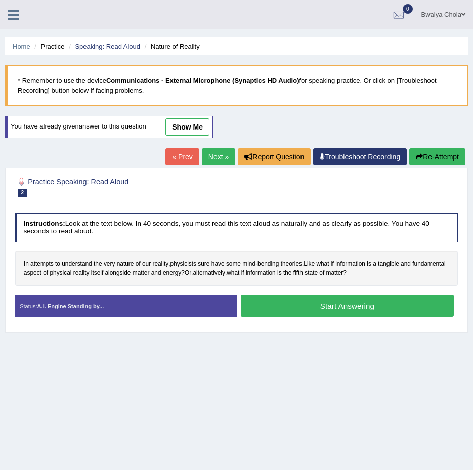
click at [316, 305] on button "Start Answering" at bounding box center [347, 306] width 213 height 22
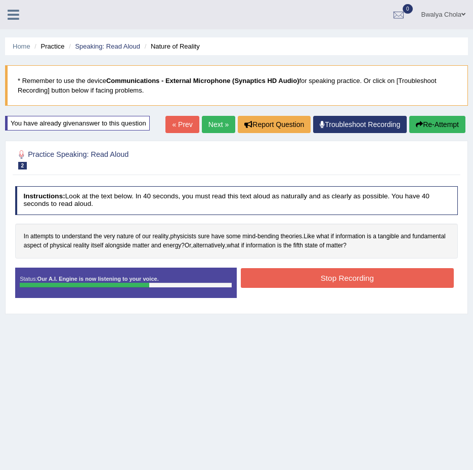
click at [342, 278] on button "Stop Recording" at bounding box center [347, 278] width 213 height 20
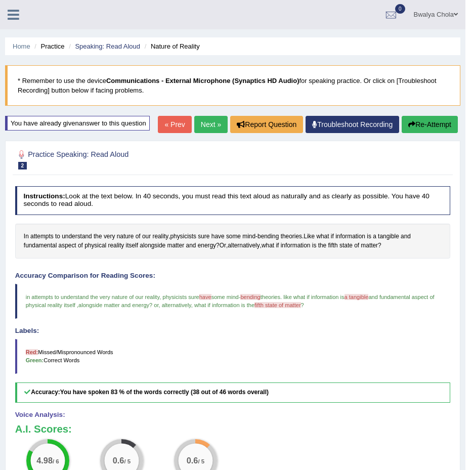
click at [425, 119] on button "Re-Attempt" at bounding box center [430, 124] width 56 height 17
click at [413, 122] on icon "button" at bounding box center [411, 124] width 7 height 7
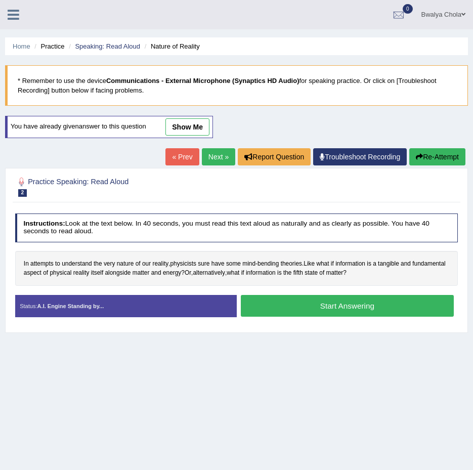
click at [306, 304] on button "Start Answering" at bounding box center [347, 306] width 213 height 22
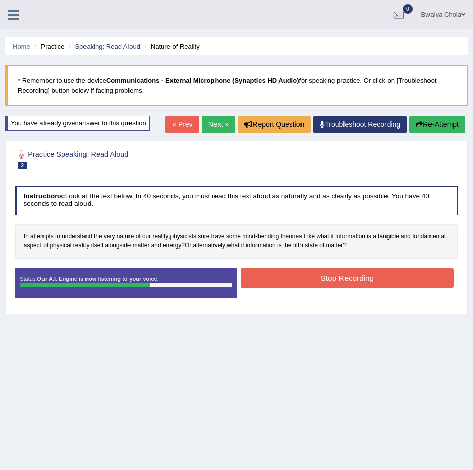
click at [323, 276] on button "Stop Recording" at bounding box center [347, 278] width 213 height 20
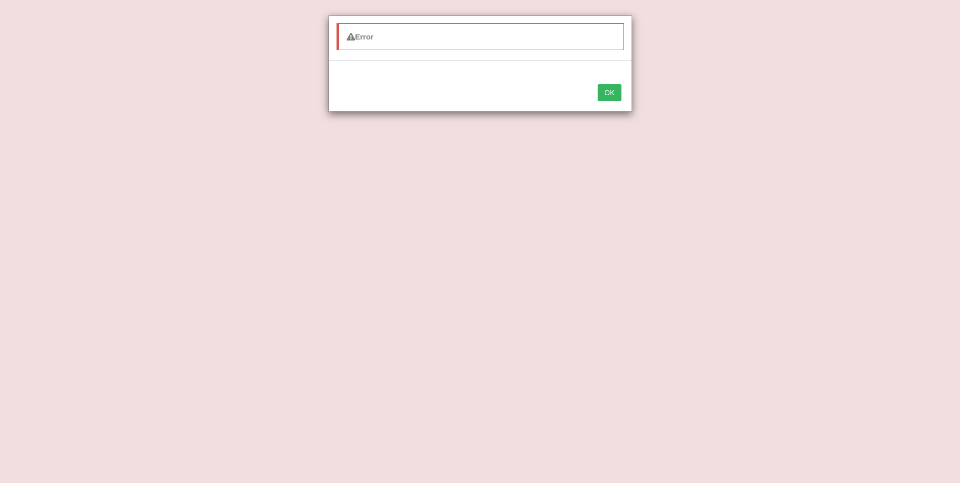
click at [473, 96] on button "OK" at bounding box center [608, 92] width 23 height 17
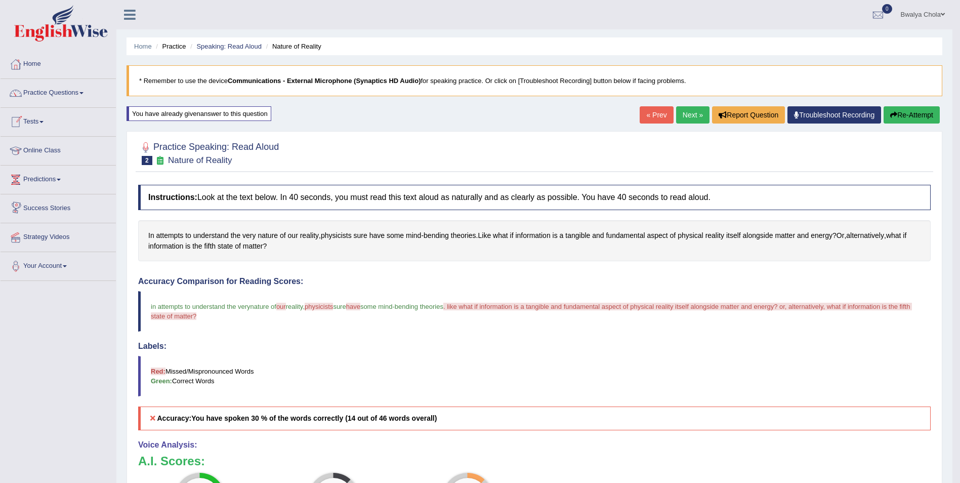
click at [473, 115] on button "Re-Attempt" at bounding box center [911, 114] width 56 height 17
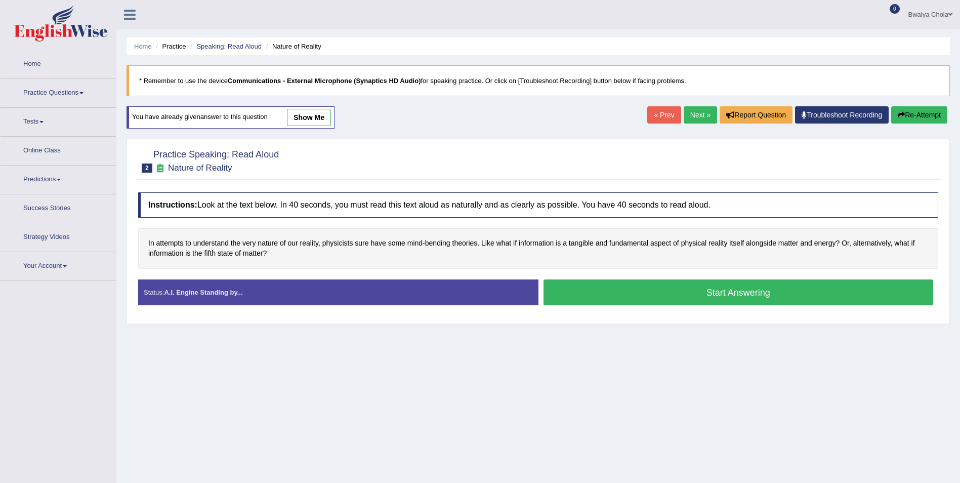
click at [604, 281] on button "Start Answering" at bounding box center [738, 292] width 390 height 26
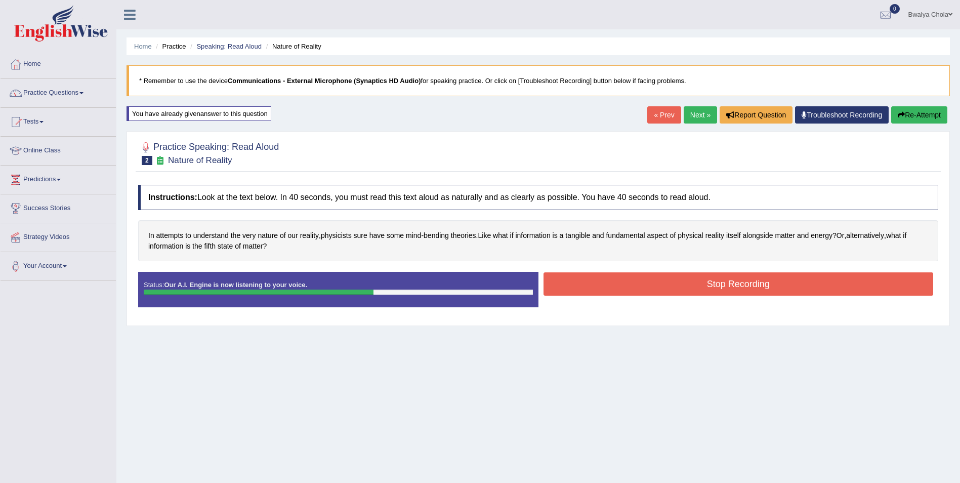
click at [780, 276] on button "Stop Recording" at bounding box center [738, 283] width 390 height 23
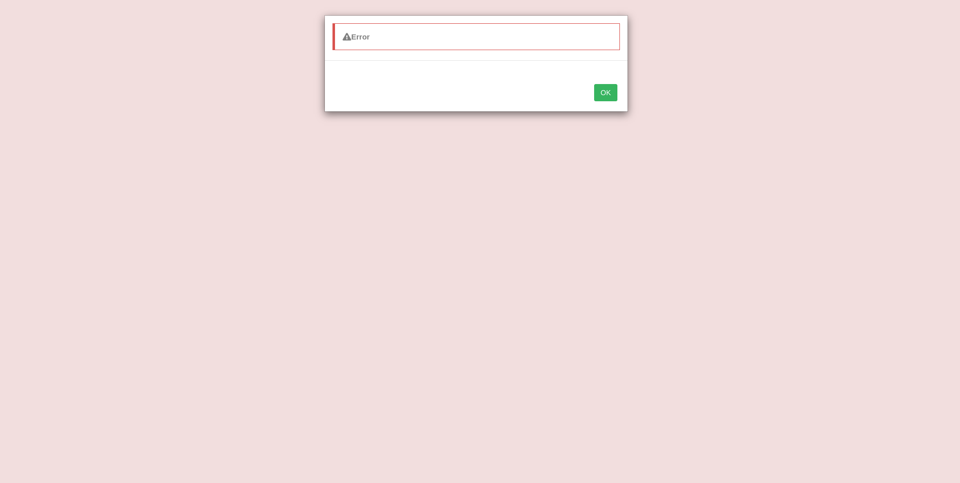
click at [610, 89] on button "OK" at bounding box center [605, 92] width 23 height 17
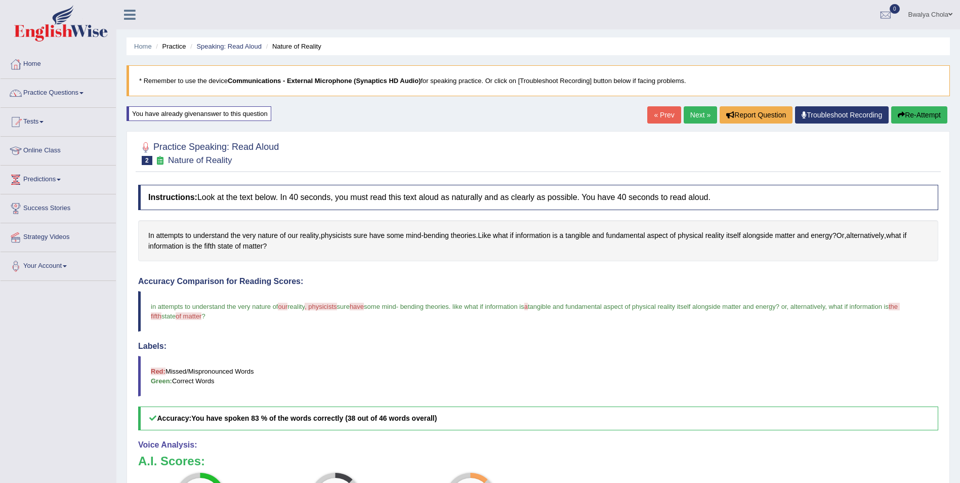
click at [691, 115] on link "Next »" at bounding box center [699, 114] width 33 height 17
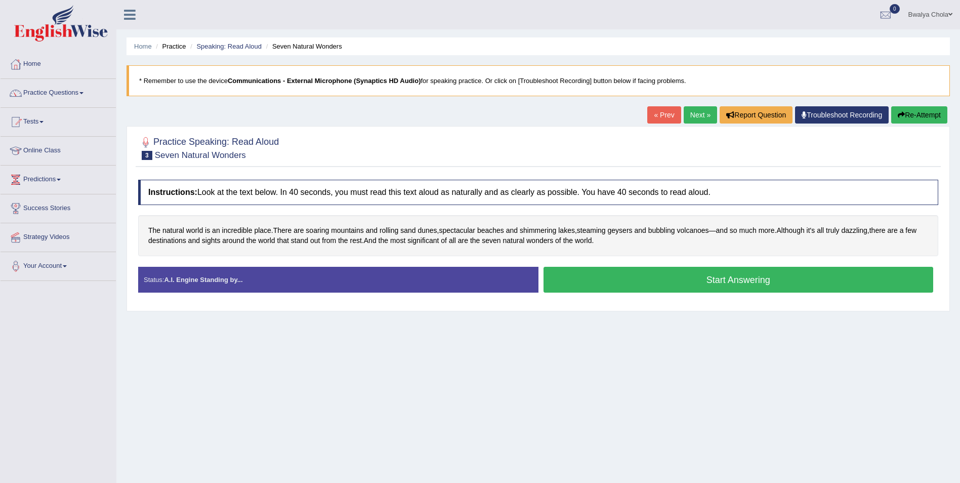
click at [602, 286] on button "Start Answering" at bounding box center [738, 280] width 390 height 26
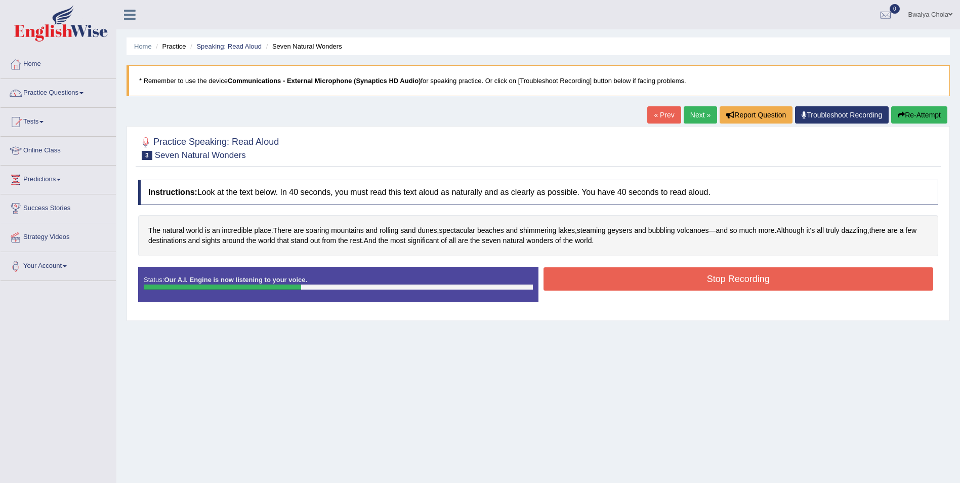
click at [751, 279] on button "Stop Recording" at bounding box center [738, 278] width 390 height 23
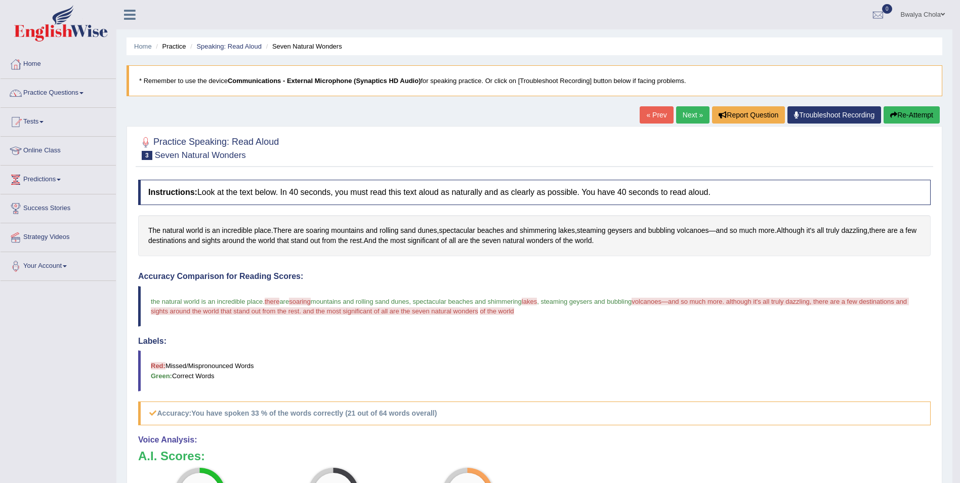
click at [906, 116] on button "Re-Attempt" at bounding box center [911, 114] width 56 height 17
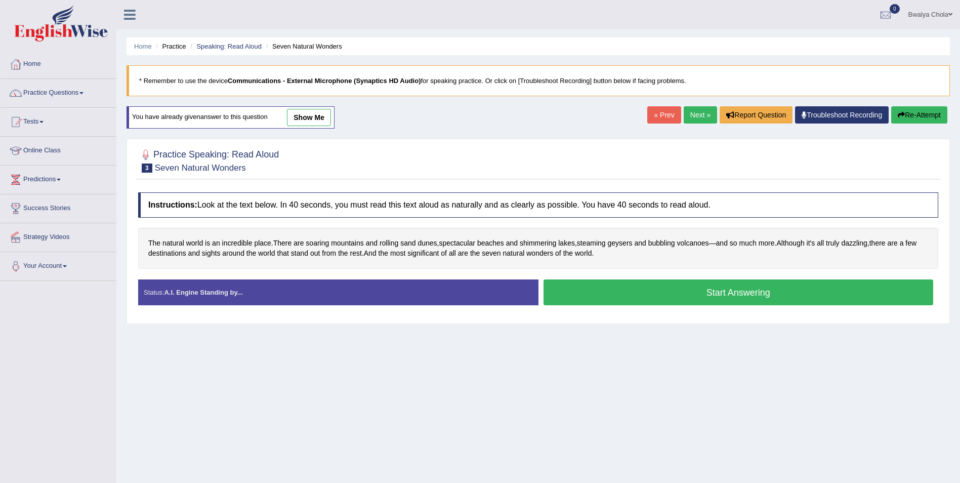
click at [614, 288] on button "Start Answering" at bounding box center [738, 292] width 390 height 26
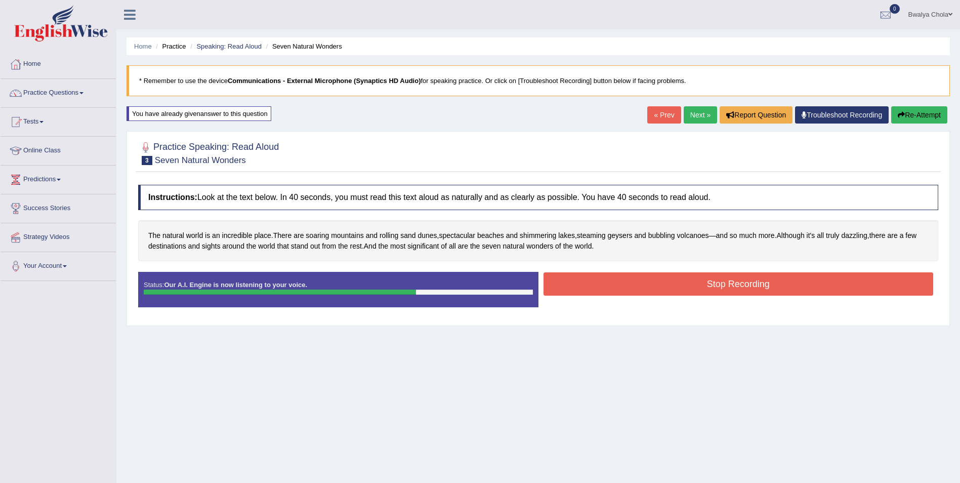
click at [645, 283] on button "Stop Recording" at bounding box center [738, 283] width 390 height 23
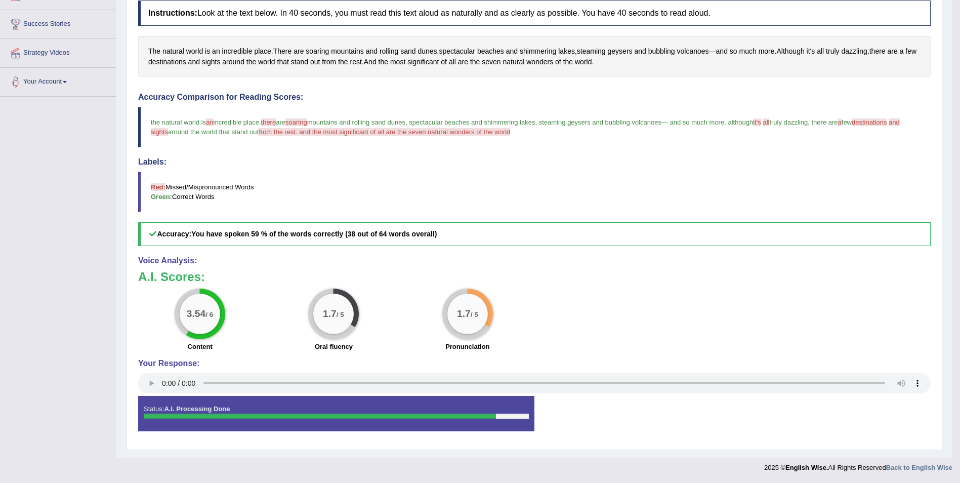
scroll to position [32, 0]
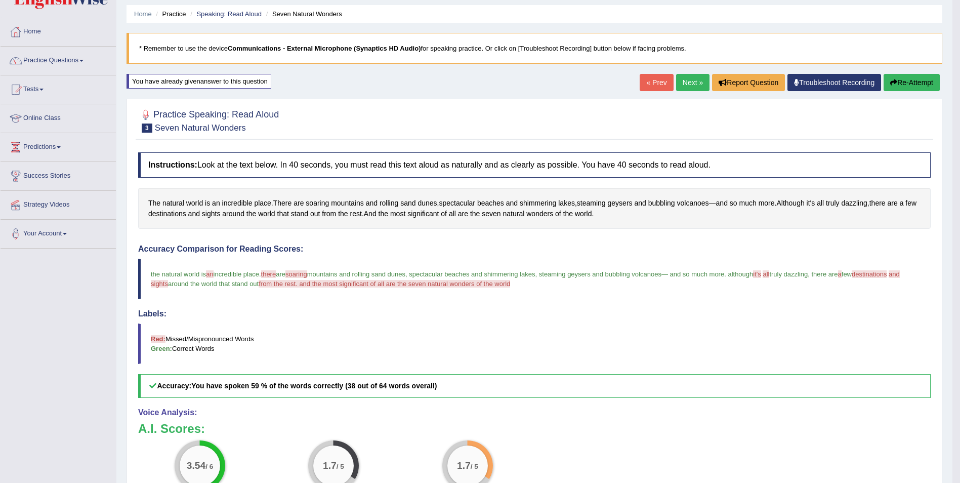
click at [904, 82] on button "Re-Attempt" at bounding box center [911, 82] width 56 height 17
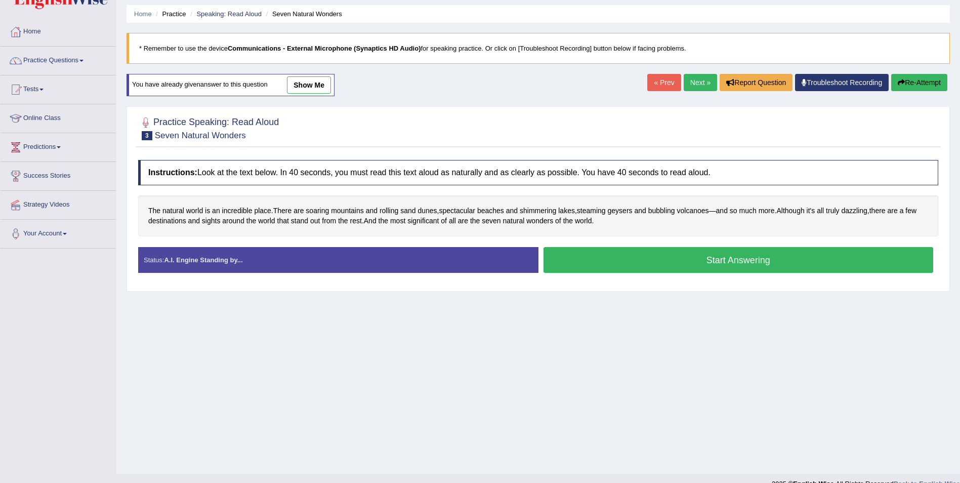
click at [738, 260] on button "Start Answering" at bounding box center [738, 260] width 390 height 26
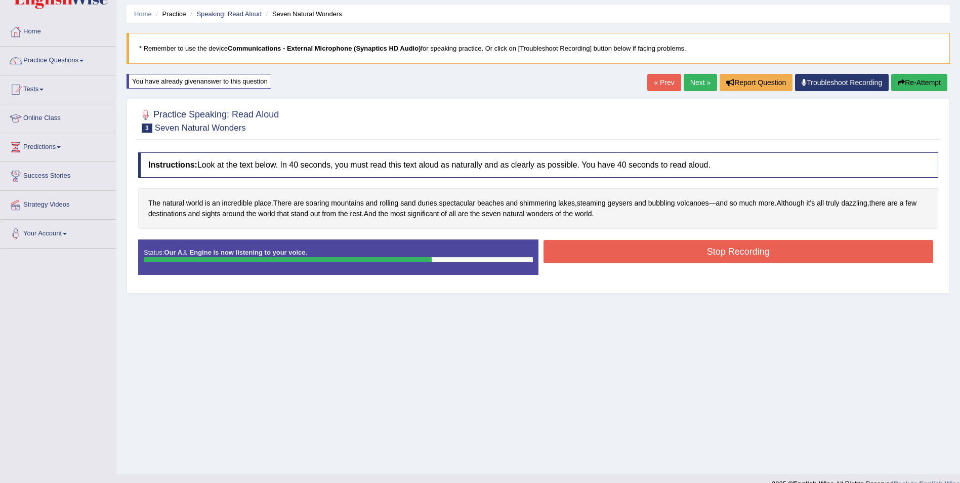
click at [742, 245] on button "Stop Recording" at bounding box center [738, 251] width 390 height 23
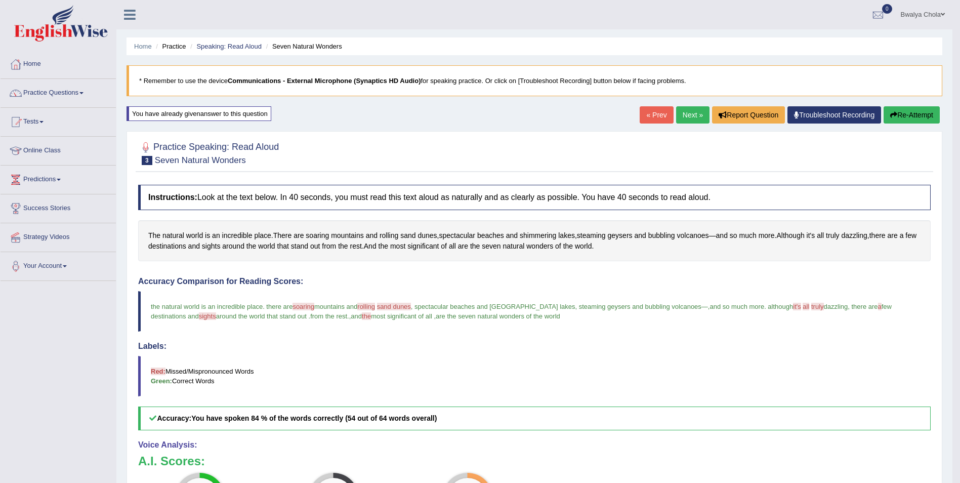
click at [917, 114] on button "Re-Attempt" at bounding box center [911, 114] width 56 height 17
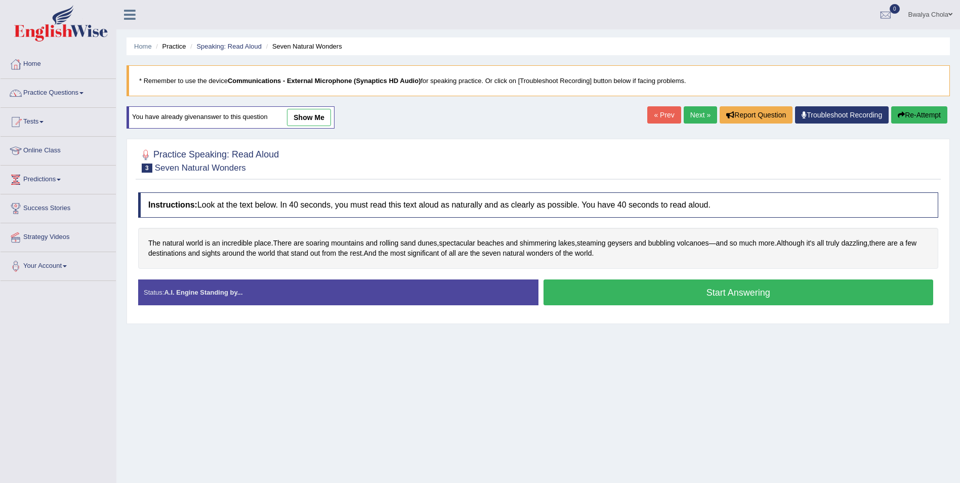
click at [710, 295] on button "Start Answering" at bounding box center [738, 292] width 390 height 26
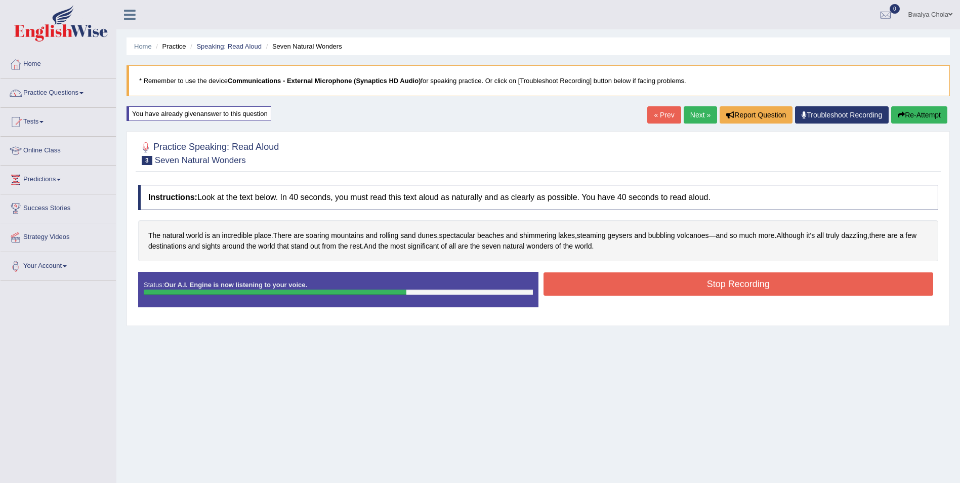
click at [615, 279] on button "Stop Recording" at bounding box center [738, 283] width 390 height 23
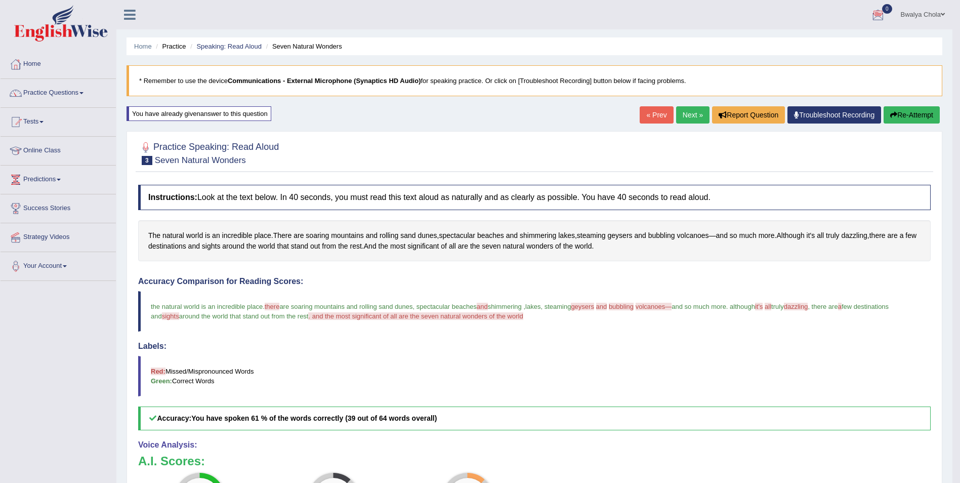
click at [911, 110] on button "Re-Attempt" at bounding box center [911, 114] width 56 height 17
click at [891, 113] on icon "button" at bounding box center [893, 114] width 7 height 7
click at [902, 114] on button "Re-Attempt" at bounding box center [911, 114] width 56 height 17
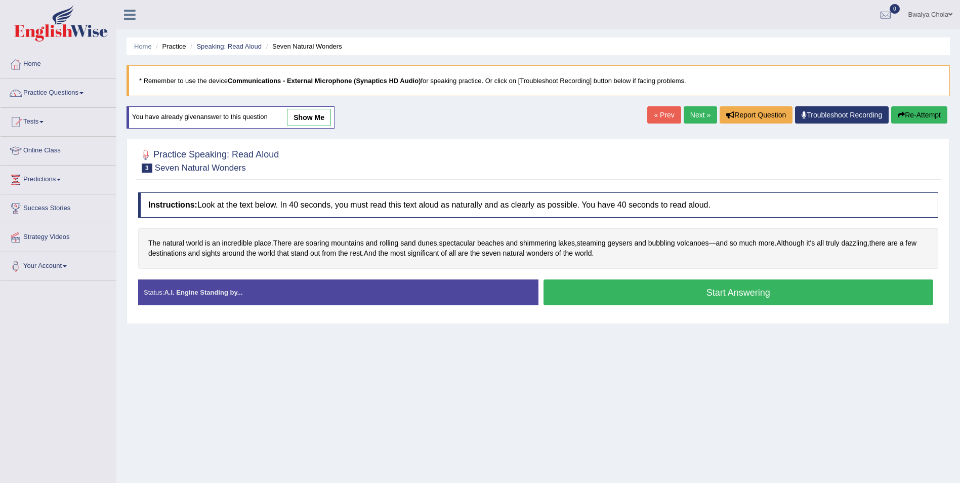
click at [733, 293] on button "Start Answering" at bounding box center [738, 292] width 390 height 26
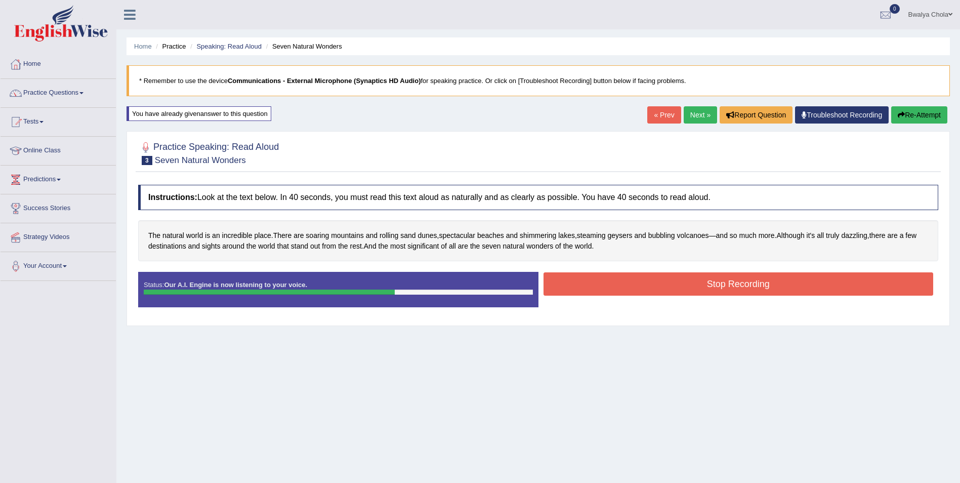
click at [757, 279] on button "Stop Recording" at bounding box center [738, 283] width 390 height 23
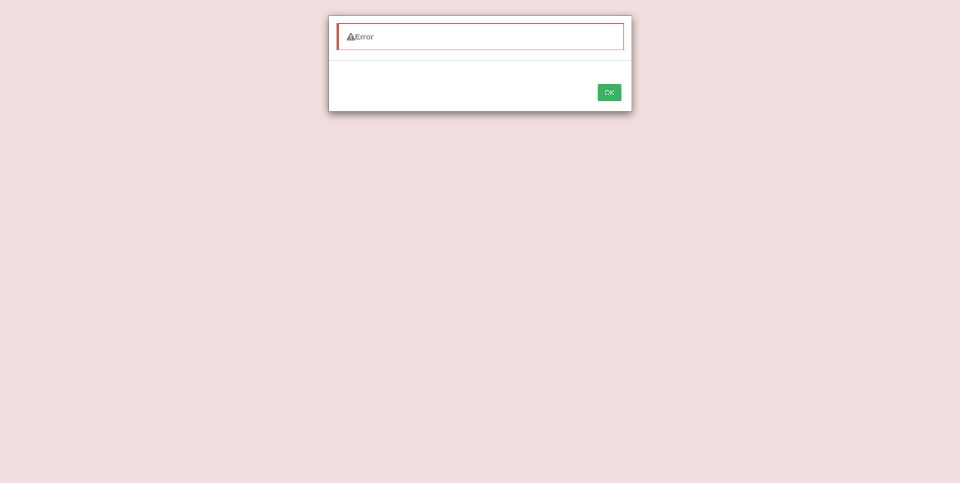
click at [604, 92] on button "OK" at bounding box center [608, 92] width 23 height 17
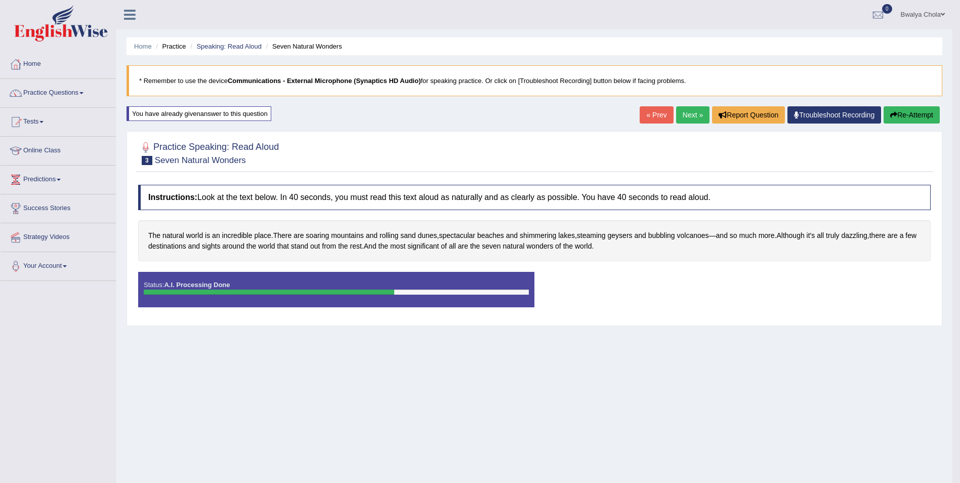
click at [691, 113] on link "Next »" at bounding box center [692, 114] width 33 height 17
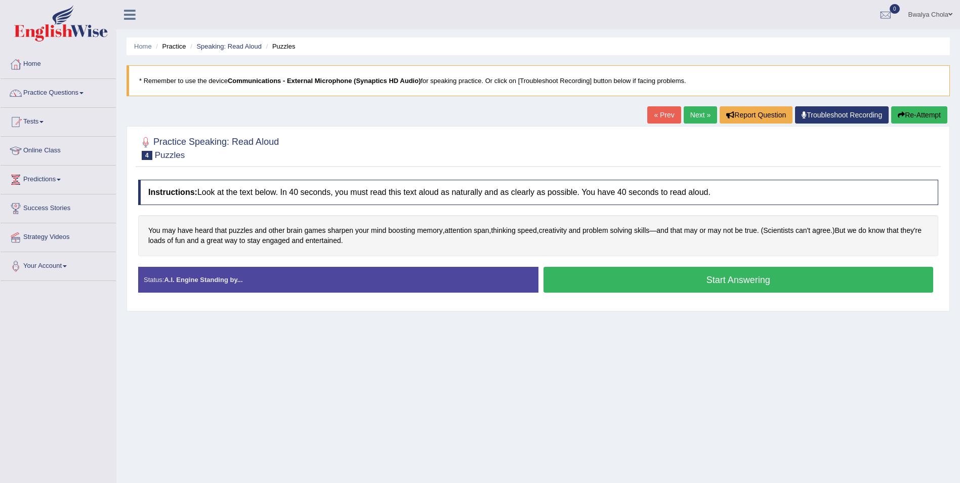
click at [656, 286] on button "Start Answering" at bounding box center [738, 280] width 390 height 26
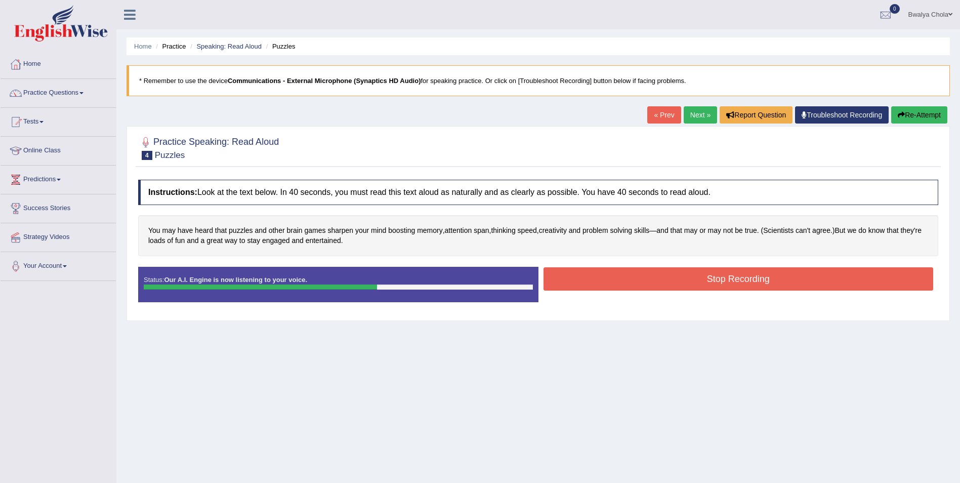
click at [706, 285] on button "Stop Recording" at bounding box center [738, 278] width 390 height 23
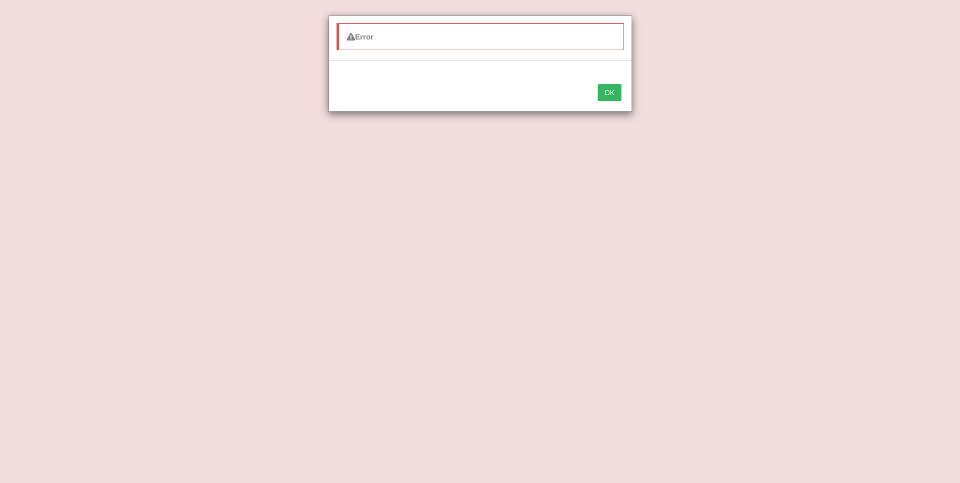
click at [609, 91] on button "OK" at bounding box center [608, 92] width 23 height 17
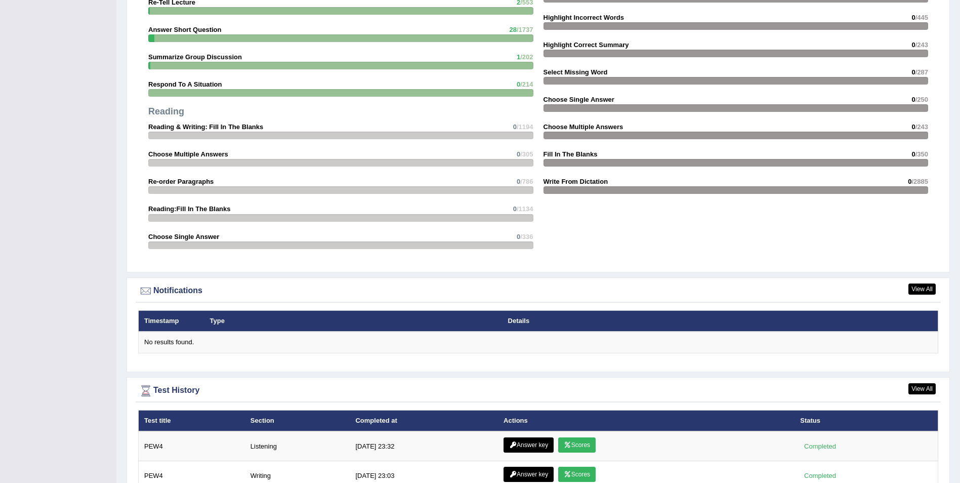
scroll to position [1077, 0]
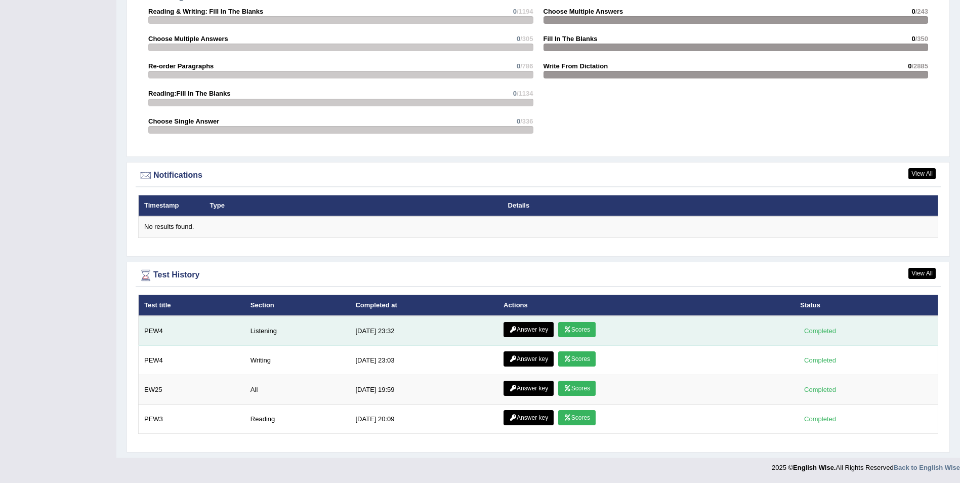
click at [523, 326] on link "Answer key" at bounding box center [528, 329] width 50 height 15
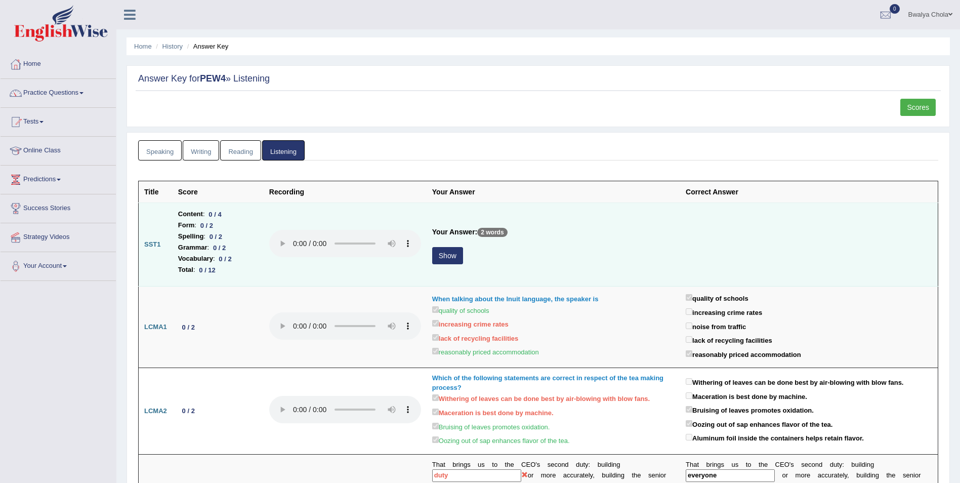
click at [443, 257] on button "Show" at bounding box center [447, 255] width 31 height 17
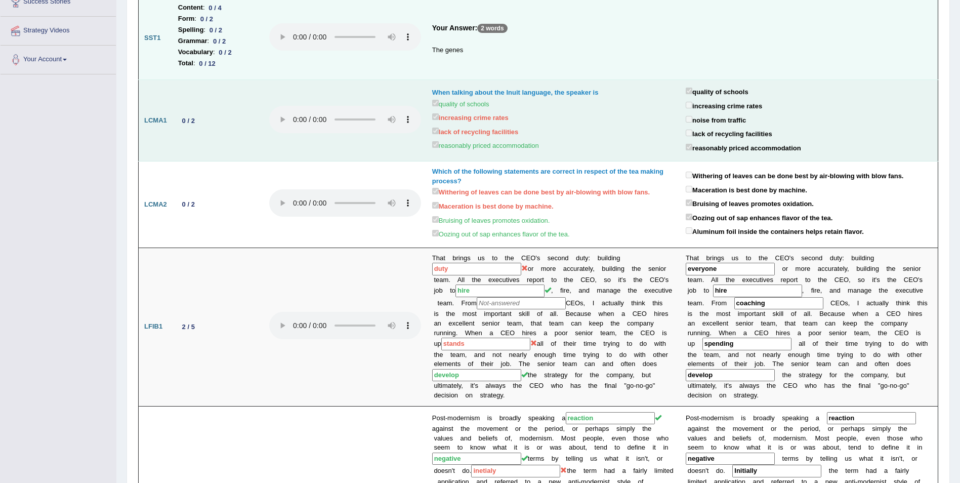
scroll to position [101, 0]
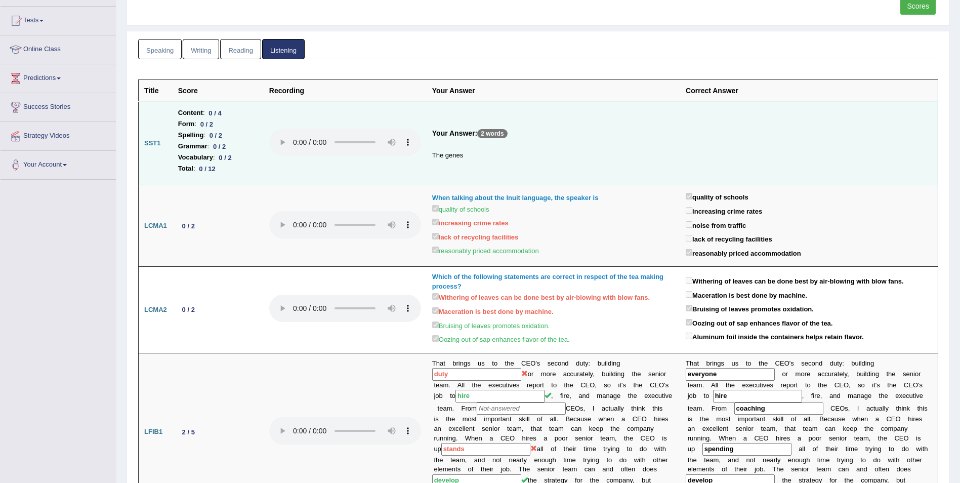
click at [782, 127] on td at bounding box center [808, 143] width 257 height 83
click at [729, 156] on td at bounding box center [808, 143] width 257 height 83
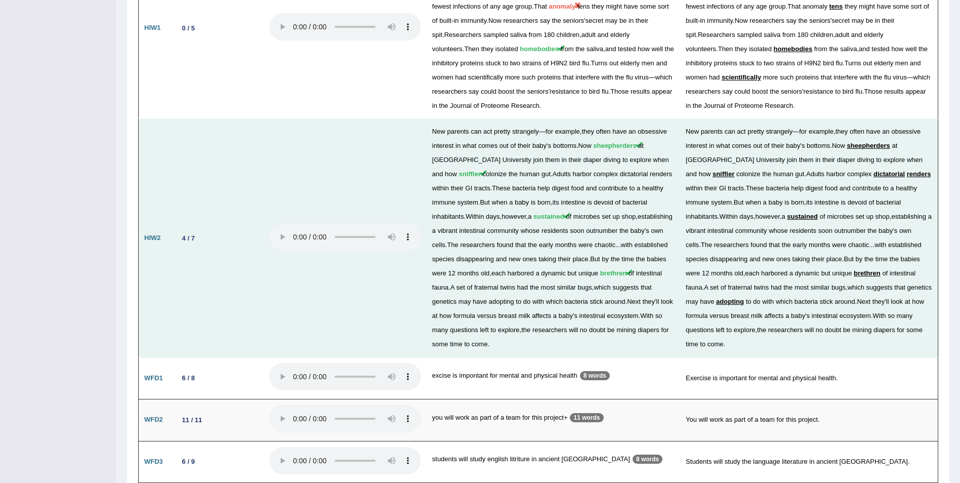
scroll to position [1455, 0]
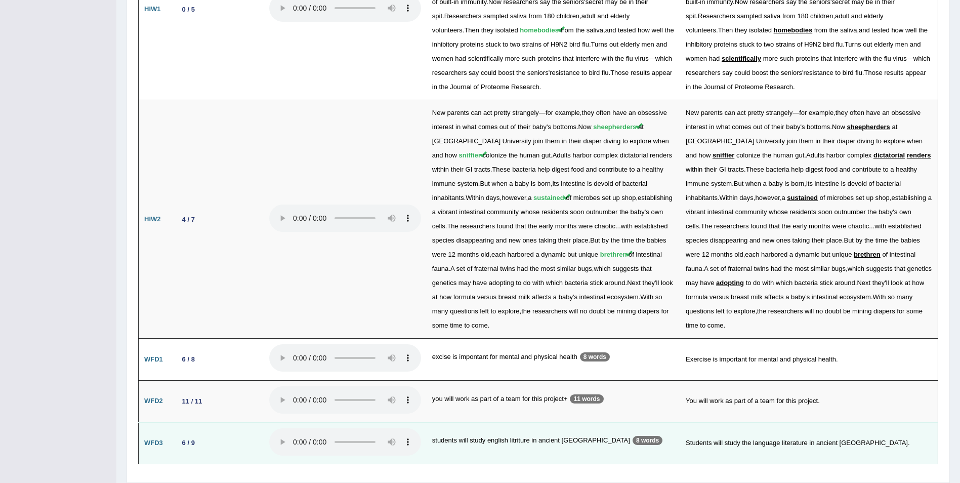
click at [541, 422] on td "students will study english litriture in ancient greece 8 words" at bounding box center [552, 443] width 253 height 42
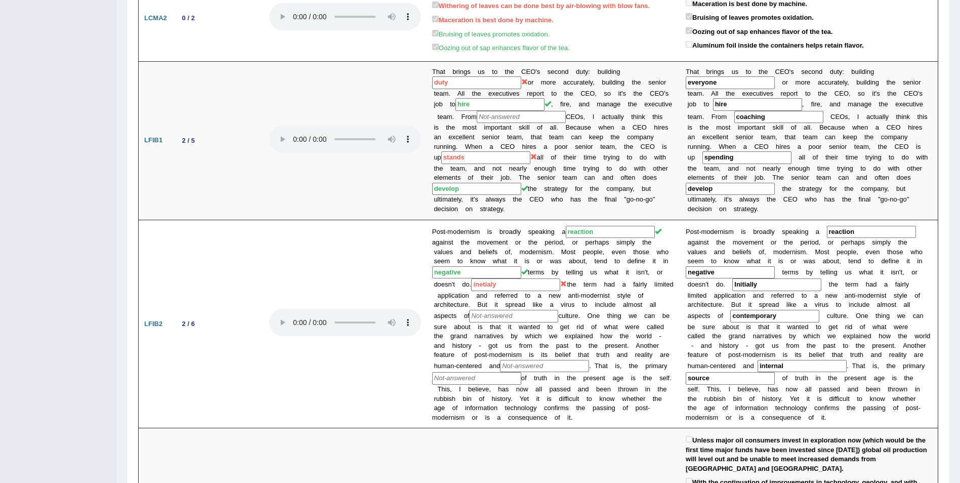
scroll to position [0, 0]
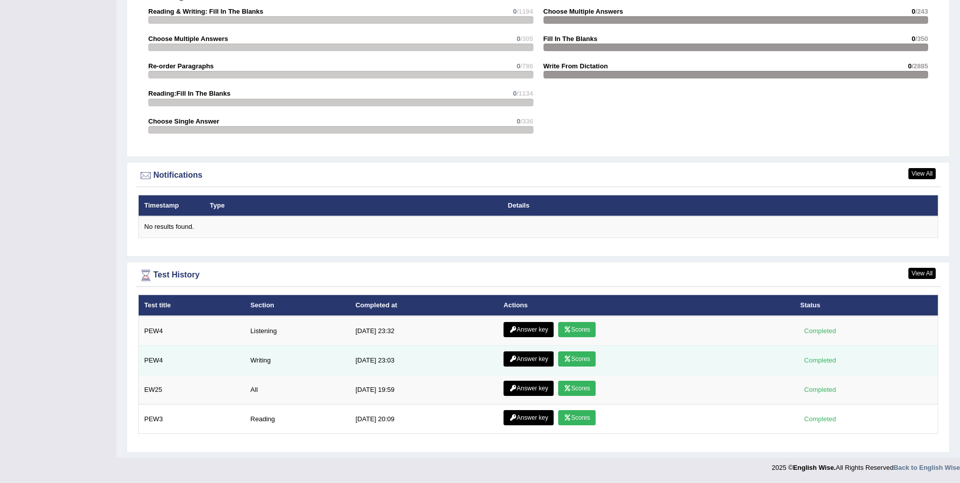
click at [535, 357] on link "Answer key" at bounding box center [528, 358] width 50 height 15
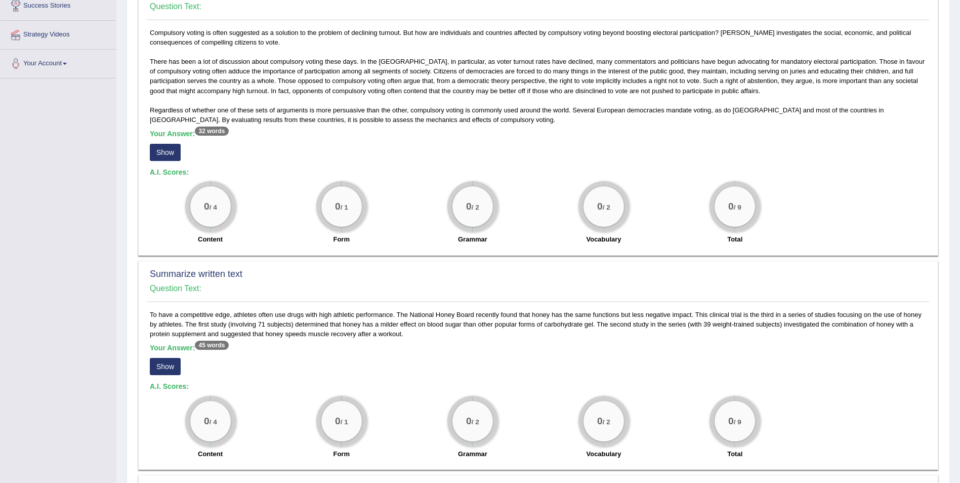
scroll to position [253, 0]
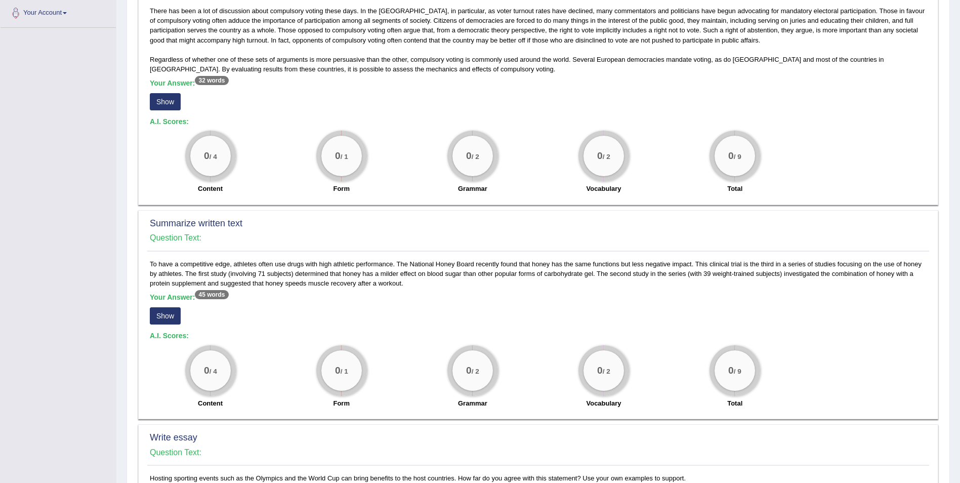
click at [171, 100] on button "Show" at bounding box center [165, 101] width 31 height 17
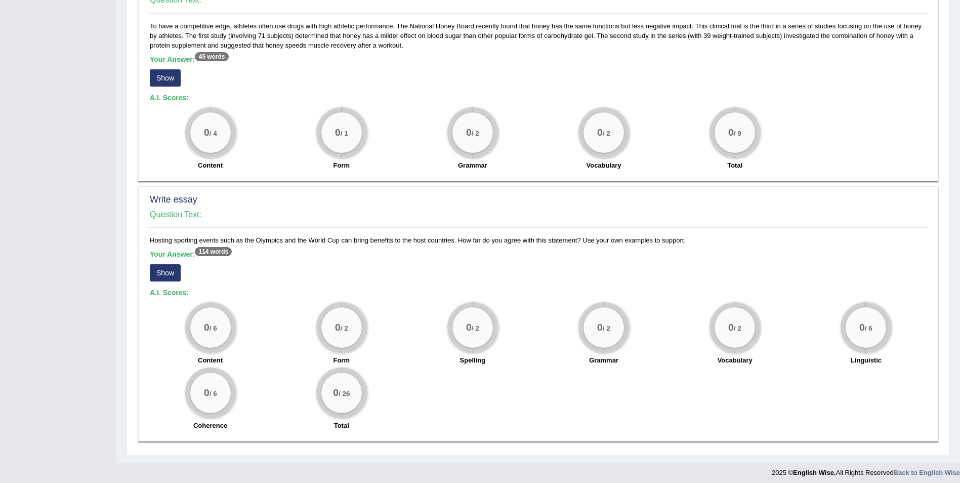
scroll to position [471, 0]
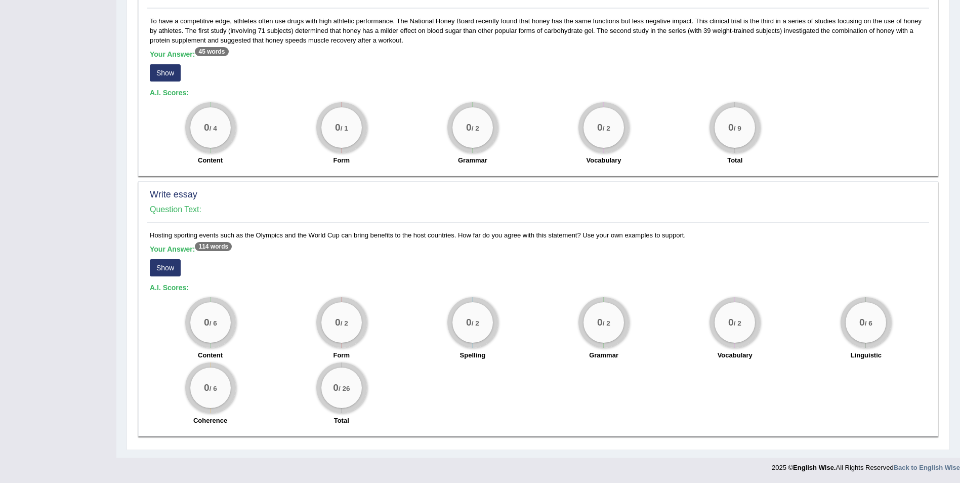
drag, startPoint x: 209, startPoint y: 248, endPoint x: 203, endPoint y: 248, distance: 6.1
click at [205, 248] on sup "114 words" at bounding box center [213, 246] width 37 height 9
drag, startPoint x: 203, startPoint y: 248, endPoint x: 160, endPoint y: 266, distance: 46.5
click at [160, 266] on button "Show" at bounding box center [165, 267] width 31 height 17
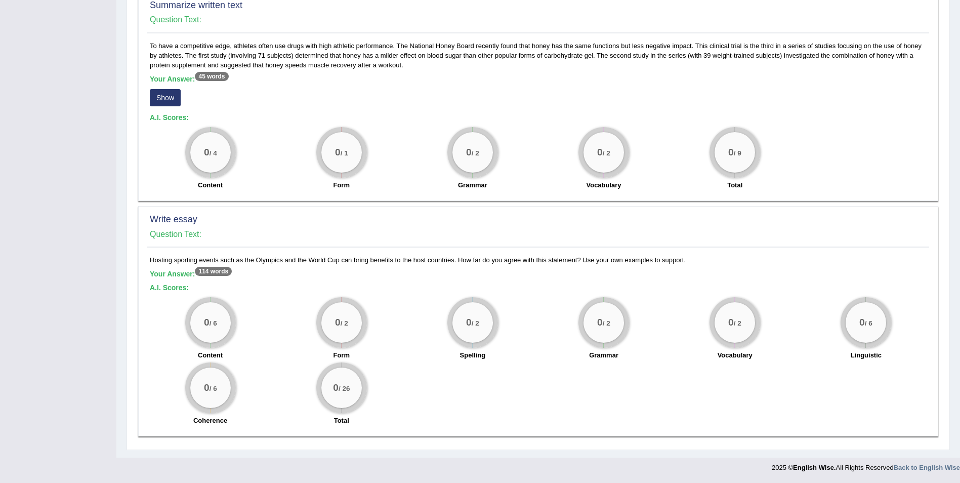
click at [553, 317] on div "0 / 2 Grammar" at bounding box center [603, 329] width 131 height 65
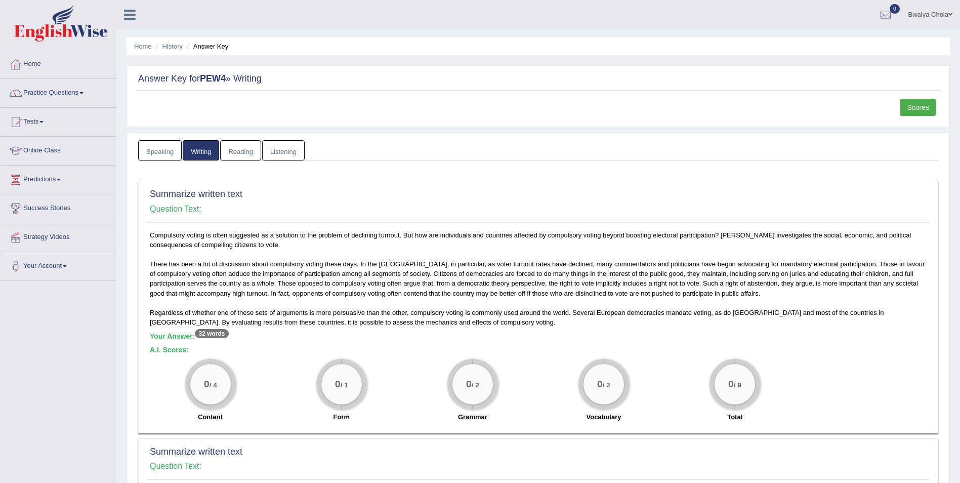
scroll to position [0, 0]
click at [31, 63] on link "Home" at bounding box center [58, 62] width 115 height 25
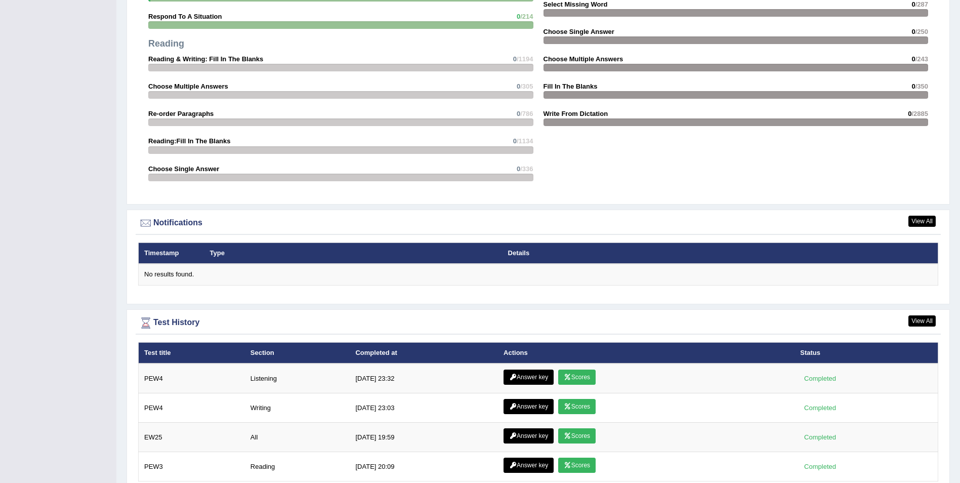
scroll to position [1077, 0]
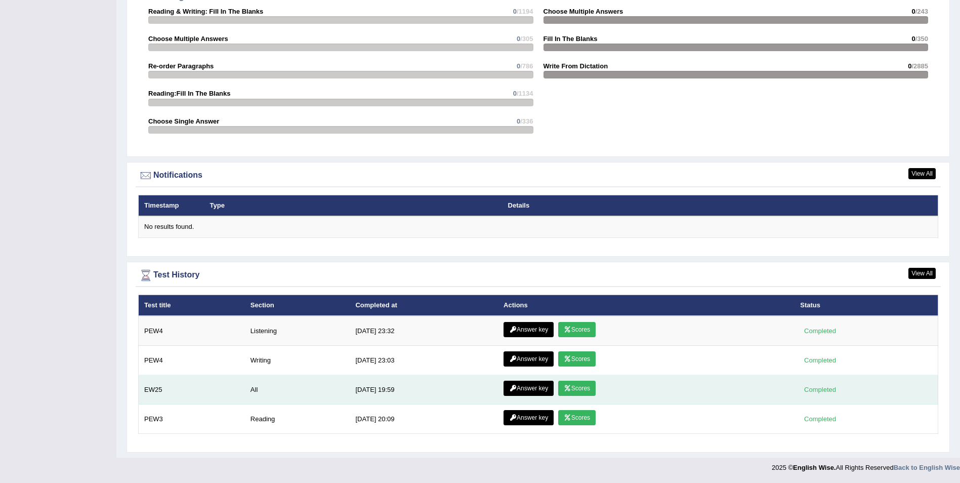
click at [534, 389] on link "Answer key" at bounding box center [528, 387] width 50 height 15
click at [528, 390] on link "Answer key" at bounding box center [528, 387] width 50 height 15
click at [518, 389] on link "Answer key" at bounding box center [528, 387] width 50 height 15
